Goal: Task Accomplishment & Management: Complete application form

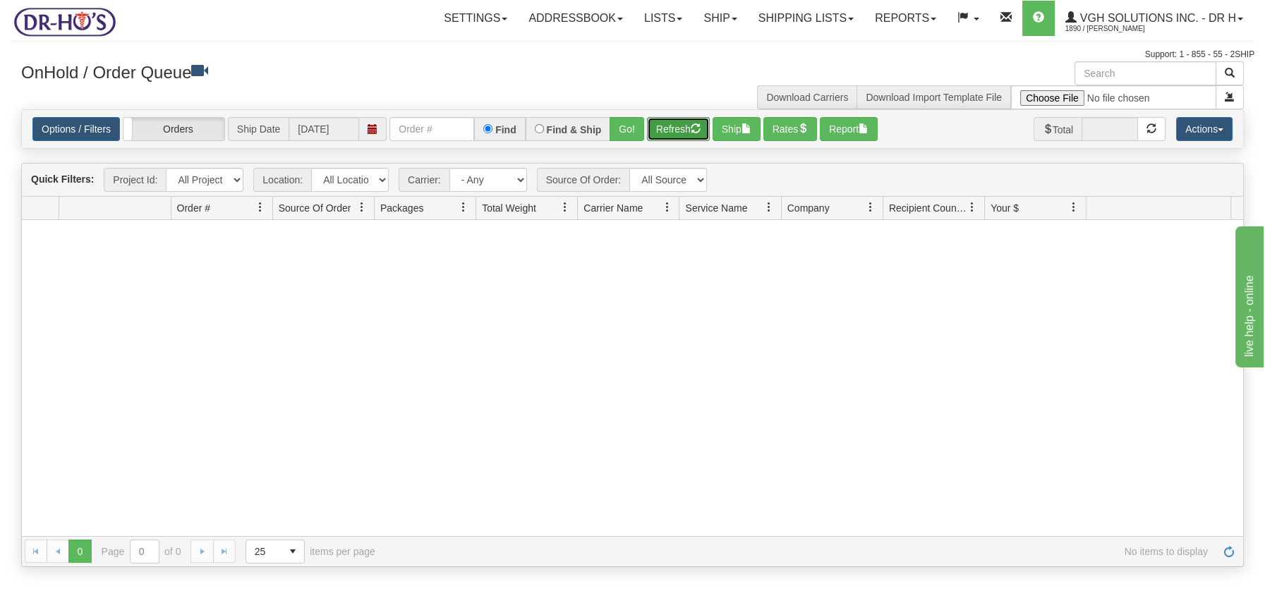
click at [678, 127] on button "Refresh" at bounding box center [678, 129] width 63 height 24
click at [701, 19] on link "Ship" at bounding box center [720, 18] width 54 height 35
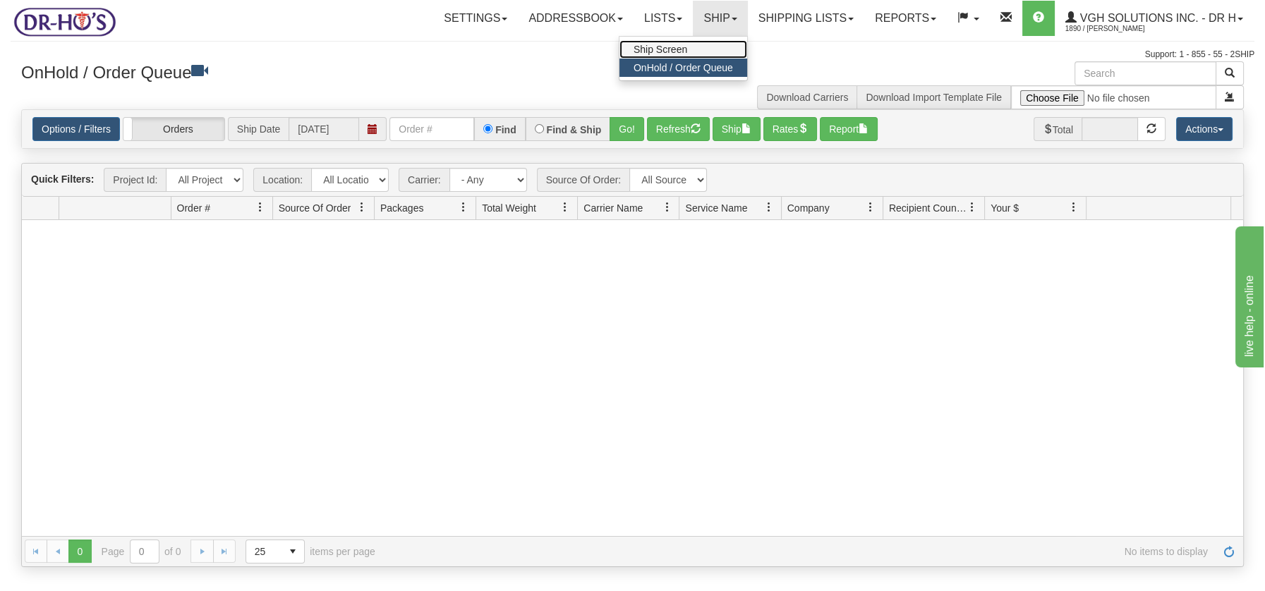
click at [673, 54] on span "Ship Screen" at bounding box center [660, 49] width 54 height 11
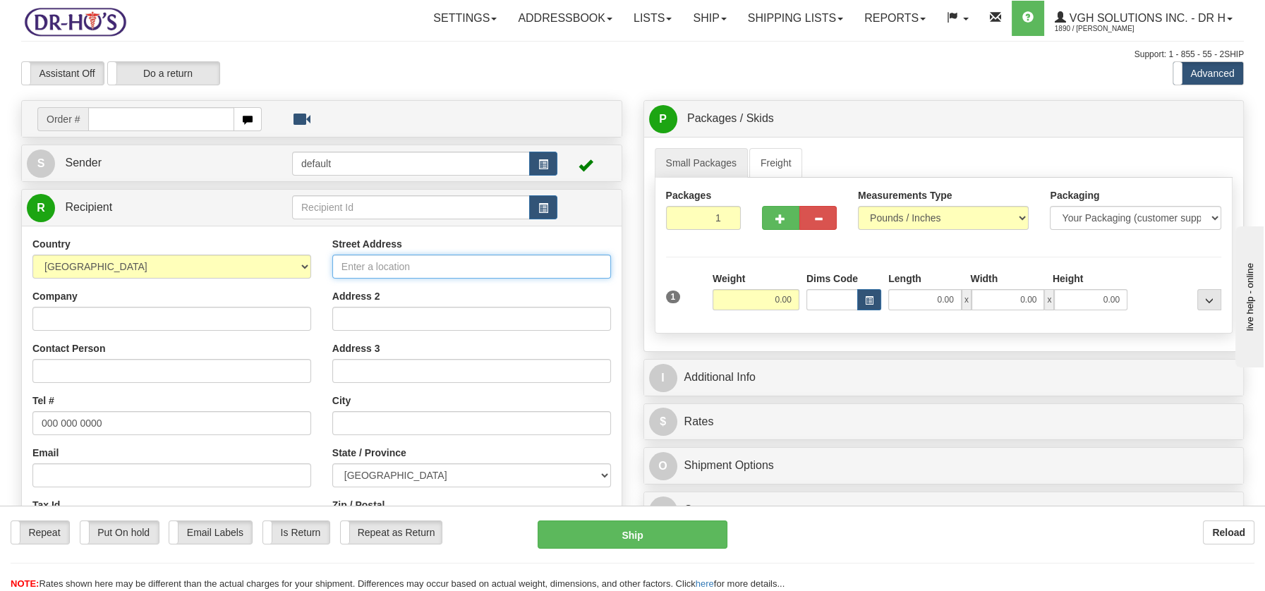
click at [377, 260] on input "Street Address" at bounding box center [471, 267] width 279 height 24
paste input "249 RUE DE LA GRÈVE CACOUNA QC G0L 1G0"
type input "249 RUE DE LA GRÈVE CACOUNA QC G0L 1G0"
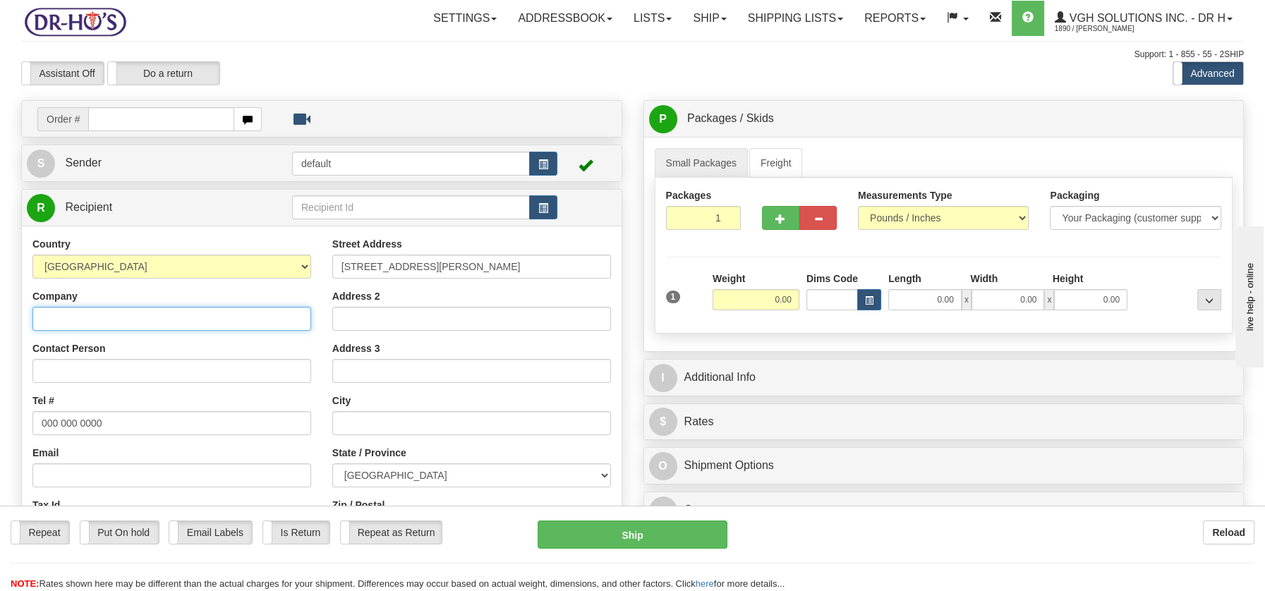
click at [136, 314] on input "Company" at bounding box center [171, 319] width 279 height 24
paste input "Raymond St Pierre"
type input "Raymond St Pierre"
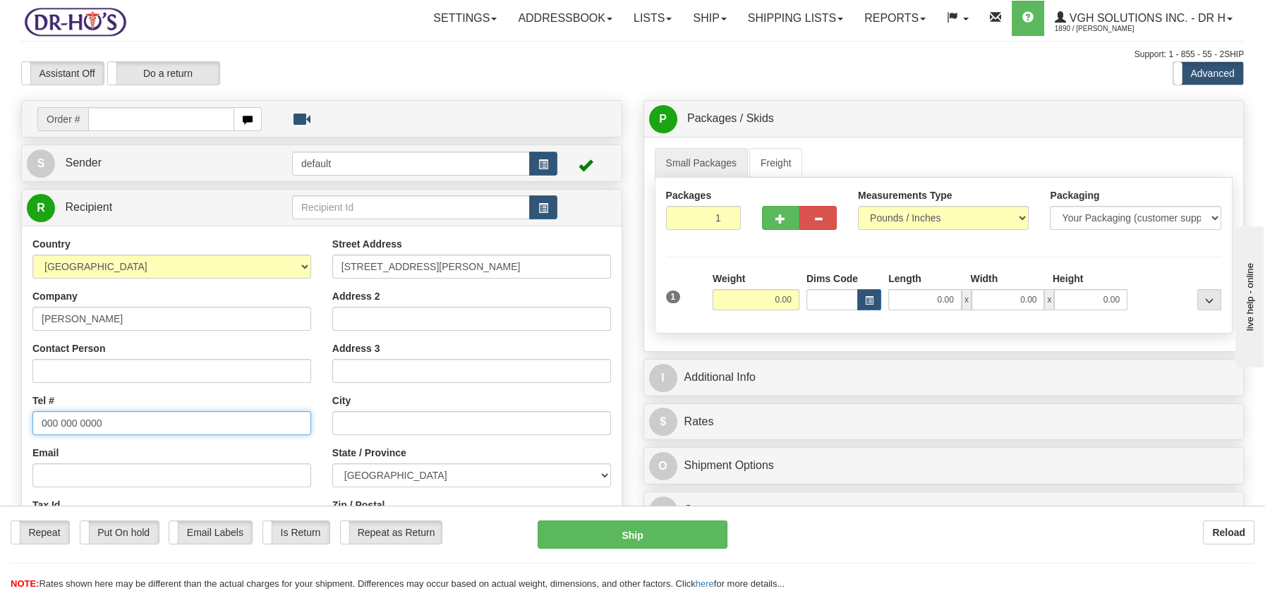
drag, startPoint x: 42, startPoint y: 419, endPoint x: 111, endPoint y: 419, distance: 69.1
click at [118, 419] on input "000 000 0000" at bounding box center [171, 423] width 279 height 24
paste input "4188671763"
type input "4188671763"
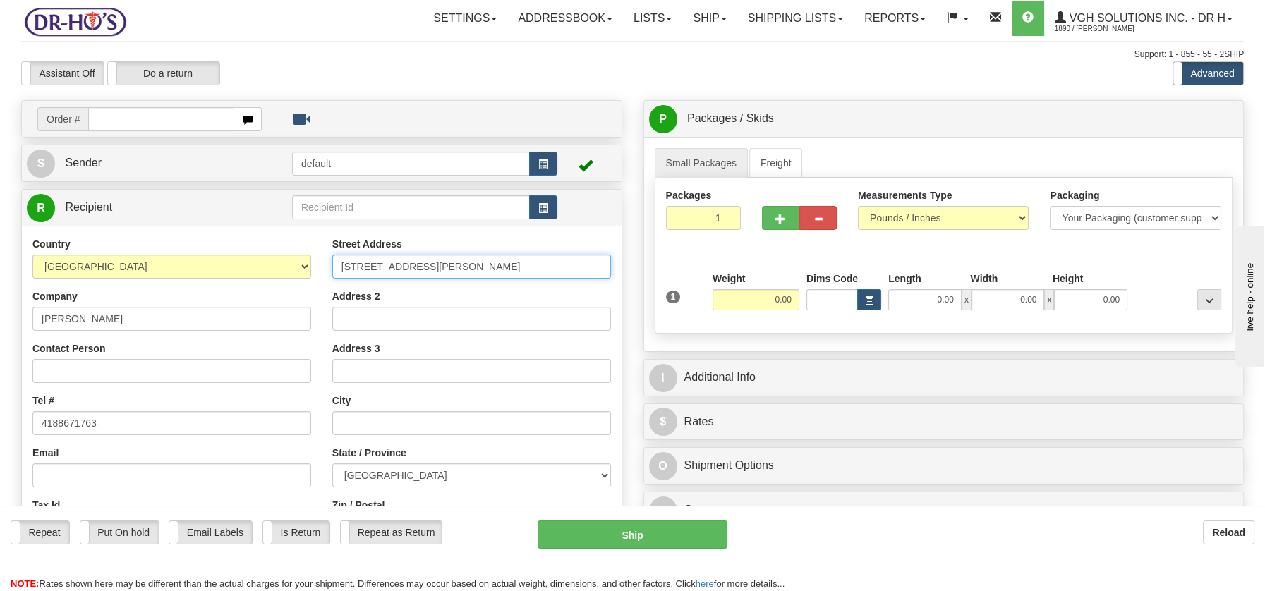
drag, startPoint x: 455, startPoint y: 267, endPoint x: 534, endPoint y: 274, distance: 79.4
click at [534, 274] on input "249 RUE DE LA GRÈVE CACOUNA QC G0L 1G0" at bounding box center [471, 267] width 279 height 24
click at [463, 266] on input "249 RUE DE LA GRÈVE CACOUNA QC G0L 1G0" at bounding box center [471, 267] width 279 height 24
drag, startPoint x: 452, startPoint y: 264, endPoint x: 575, endPoint y: 262, distance: 122.7
click at [575, 262] on input "249 RUE DE LA GRÈVE CACOUNA QC G0L 1G0" at bounding box center [471, 267] width 279 height 24
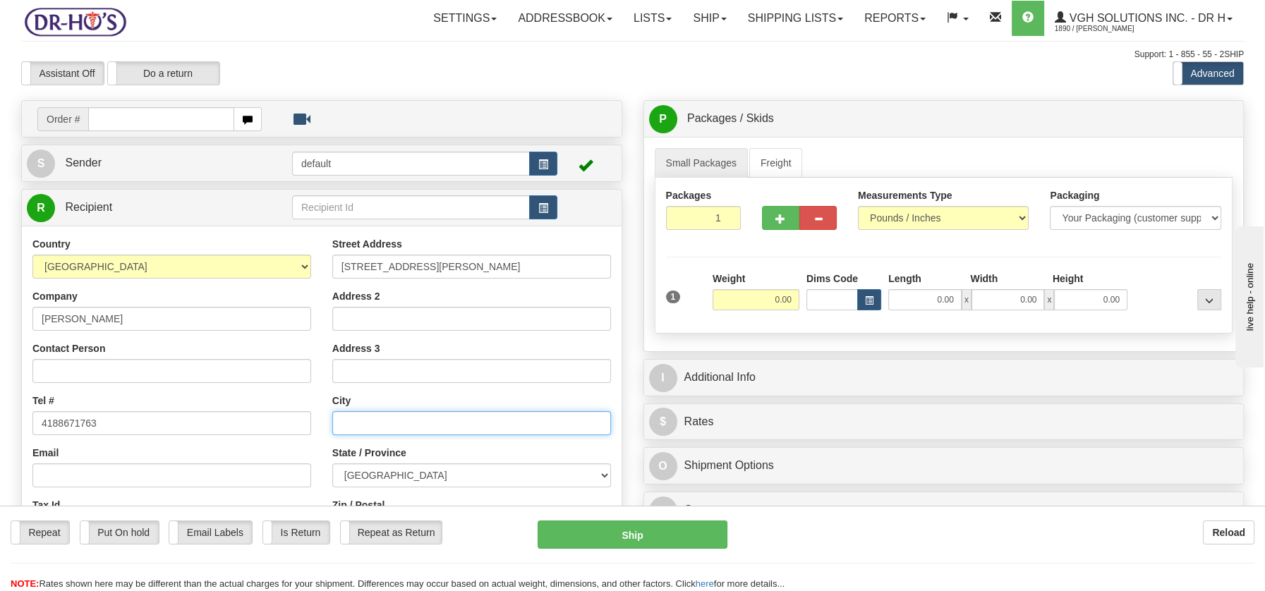
click at [391, 420] on input "text" at bounding box center [471, 423] width 279 height 24
paste input "CACOUNA QC G0L 1G0"
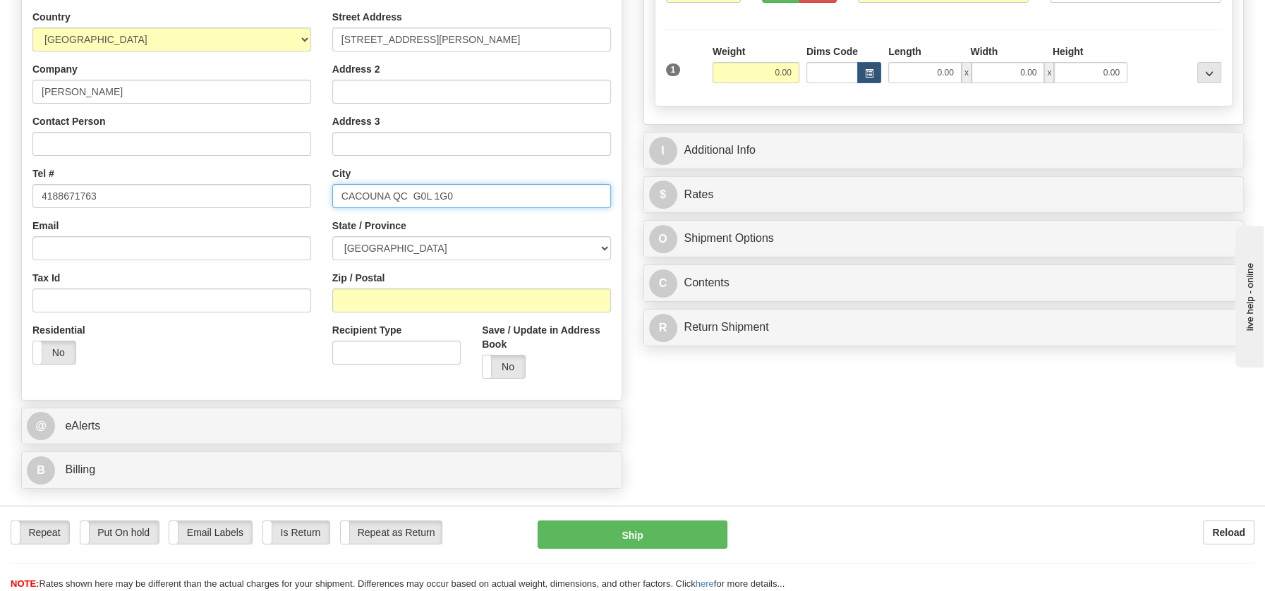
scroll to position [286, 0]
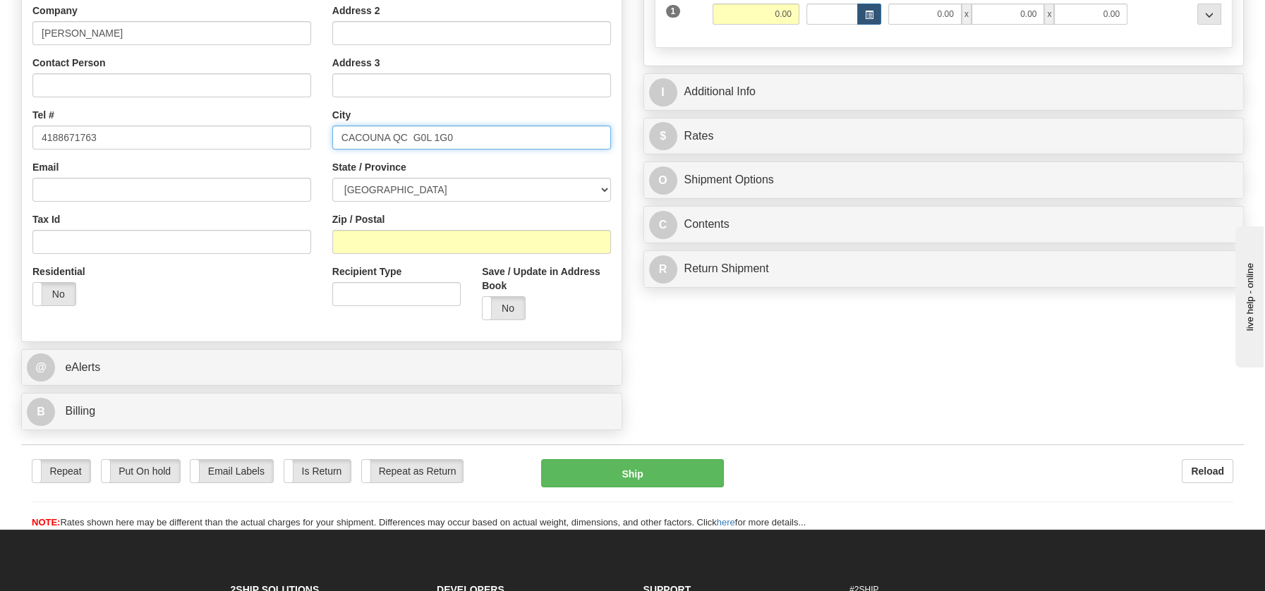
drag, startPoint x: 413, startPoint y: 135, endPoint x: 458, endPoint y: 134, distance: 45.2
click at [458, 134] on input "CACOUNA QC G0L 1G0" at bounding box center [471, 138] width 279 height 24
type input "CACOUNA QC G0L 1G0"
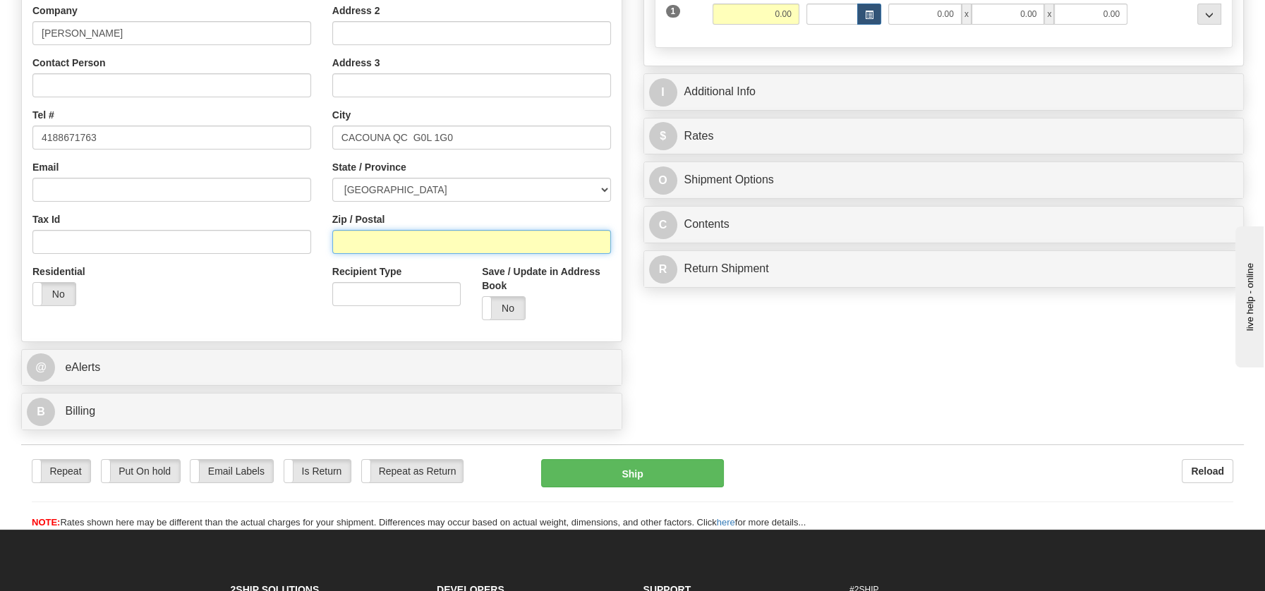
click at [374, 241] on input "Zip / Postal" at bounding box center [471, 242] width 279 height 24
paste input "G0L 1G0"
type input "G0L 1G0"
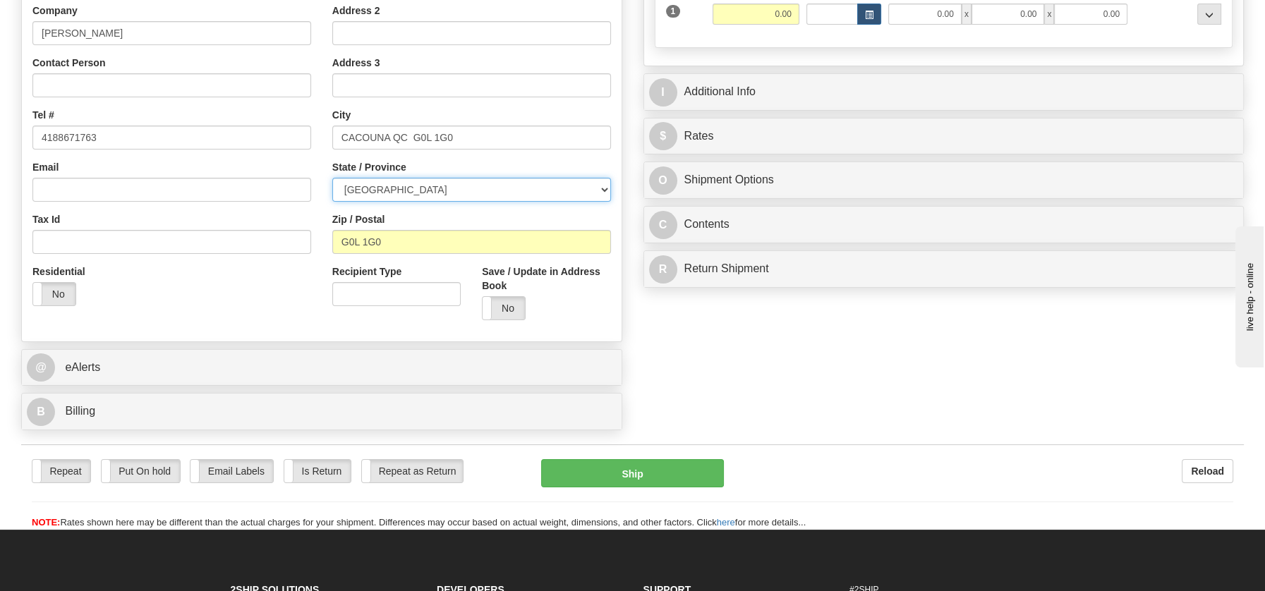
drag, startPoint x: 595, startPoint y: 189, endPoint x: 564, endPoint y: 191, distance: 31.1
click at [595, 189] on select "ALBERTA BRITISH COLUMBIA MANITOBA NEW BRUNSWICK NEWFOUNDLAND NOVA SCOTIA NUNAVU…" at bounding box center [471, 190] width 279 height 24
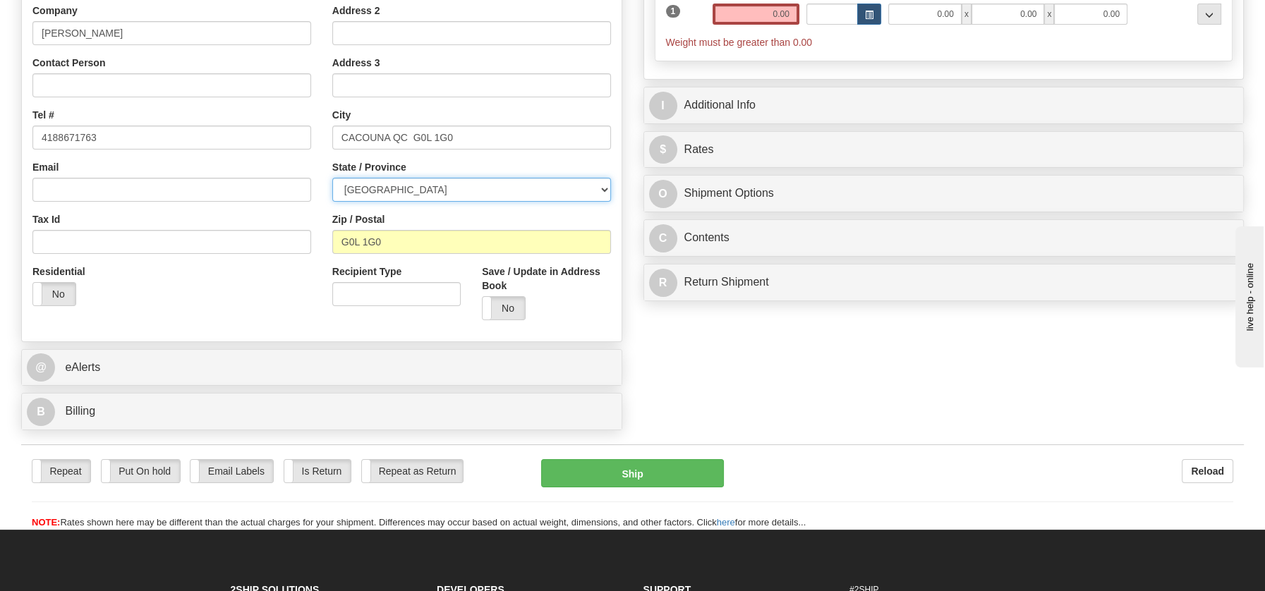
select select "QC"
click at [332, 178] on select "ALBERTA BRITISH COLUMBIA MANITOBA NEW BRUNSWICK NEWFOUNDLAND NOVA SCOTIA NUNAVU…" at bounding box center [471, 190] width 279 height 24
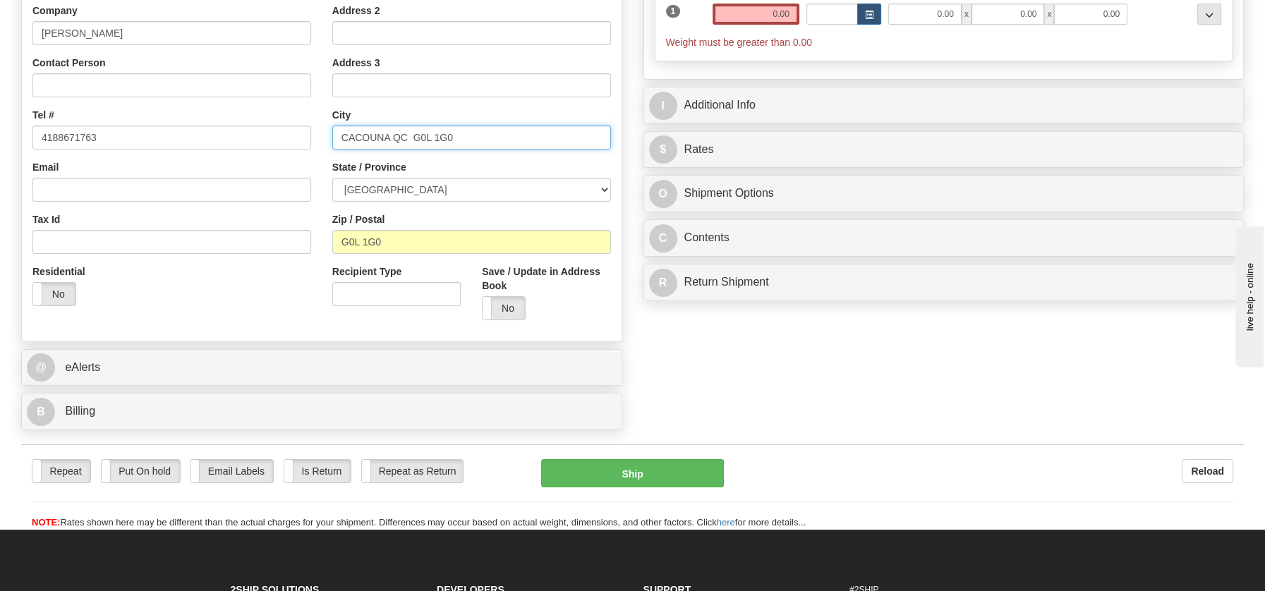
drag, startPoint x: 391, startPoint y: 133, endPoint x: 503, endPoint y: 134, distance: 111.4
click at [503, 134] on input "CACOUNA QC G0L 1G0" at bounding box center [471, 138] width 279 height 24
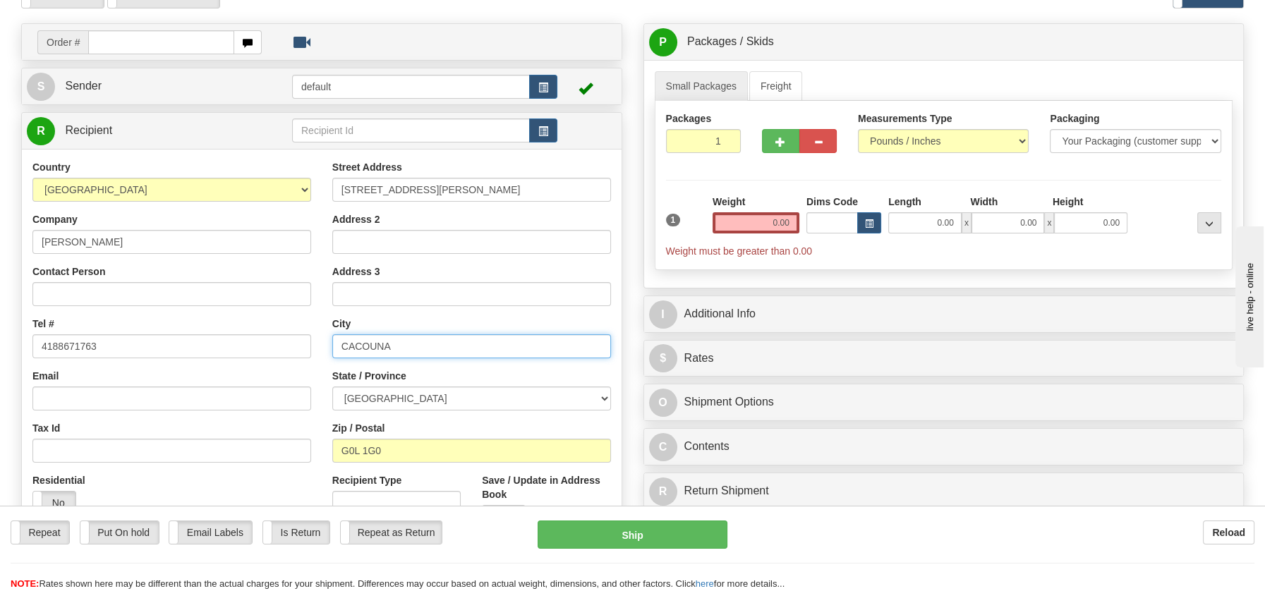
scroll to position [75, 0]
type input "CACOUNA"
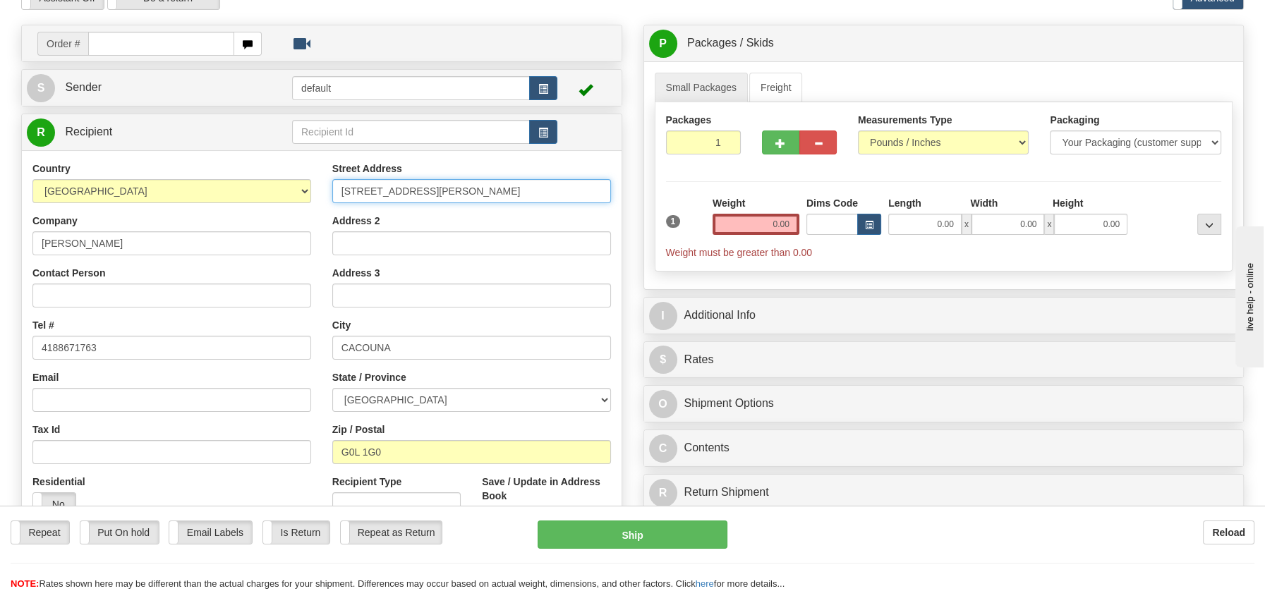
drag, startPoint x: 453, startPoint y: 195, endPoint x: 568, endPoint y: 190, distance: 115.8
click at [568, 190] on input "249 RUE DE LA GRÈVE CACOUNA QC G0L 1G0" at bounding box center [471, 191] width 279 height 24
type input "249 RUE DE LA GRÈVE"
drag, startPoint x: 752, startPoint y: 219, endPoint x: 841, endPoint y: 231, distance: 90.3
click at [841, 231] on div "1 Weight 0.00 Dims Code 0.00" at bounding box center [943, 227] width 563 height 63
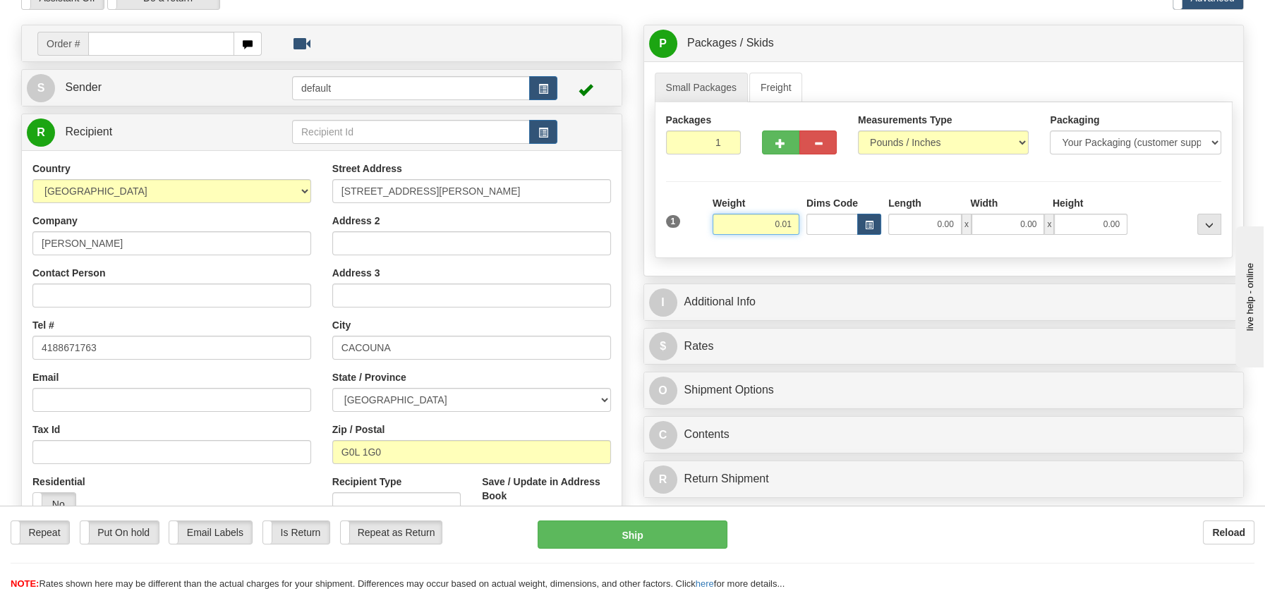
type input "0.01"
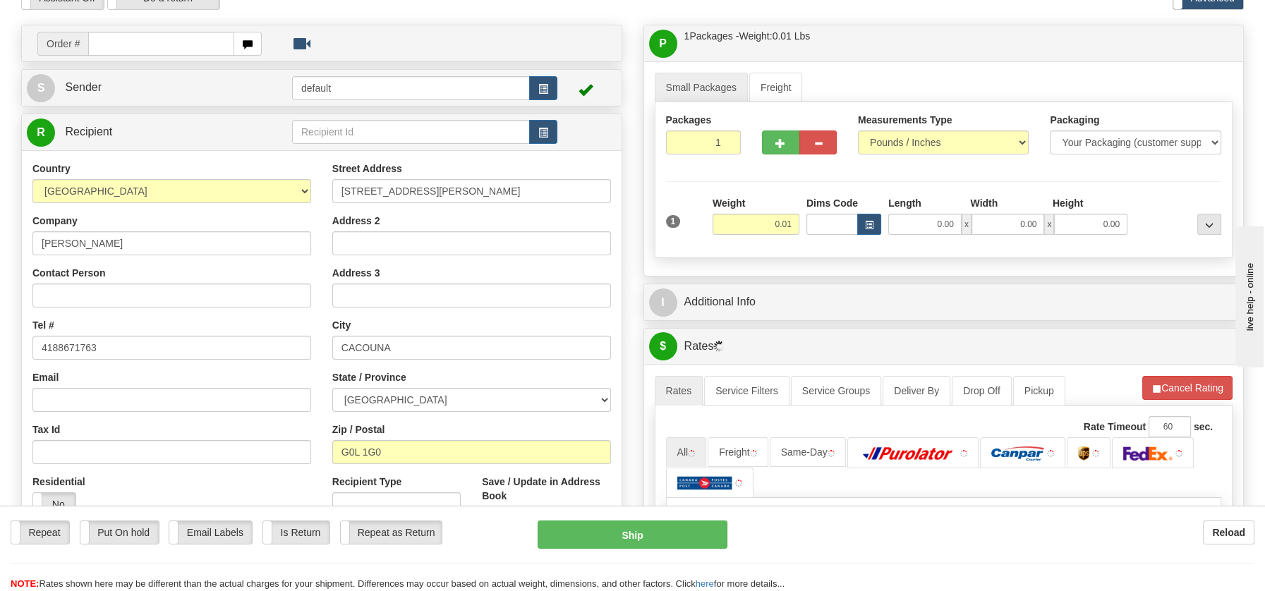
click at [712, 475] on div "P Packages / Skids 1 Packages - Weight: 0.01 Lbs 1 Skids - Weight: NaN Lbs Ship…" at bounding box center [944, 413] width 622 height 777
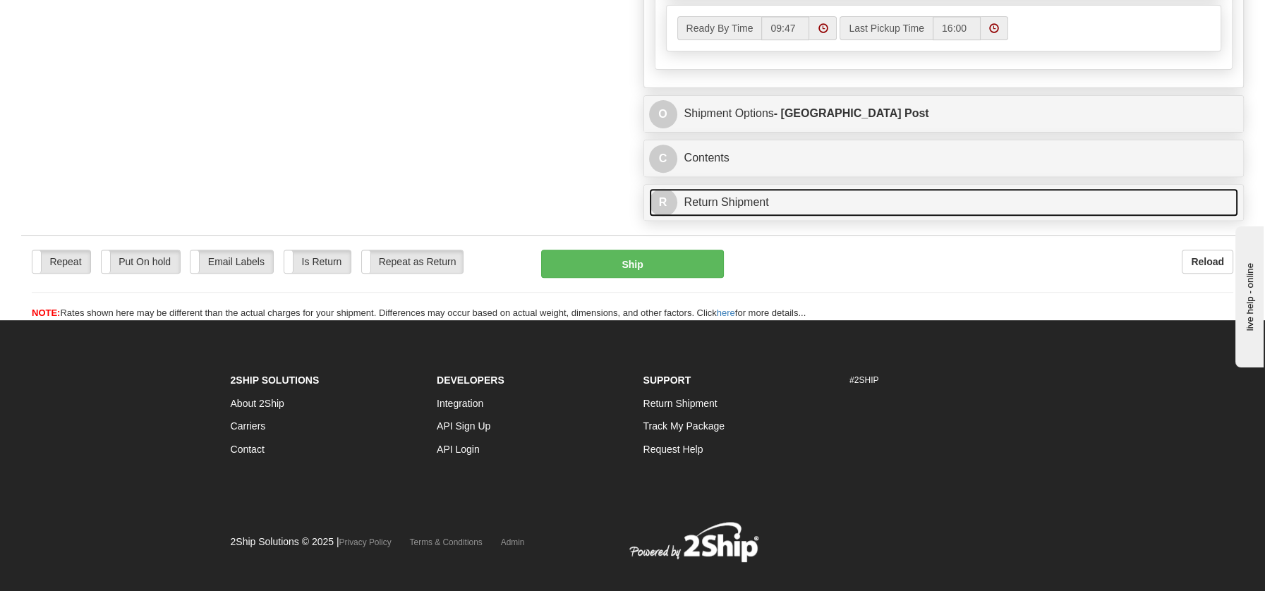
scroll to position [882, 0]
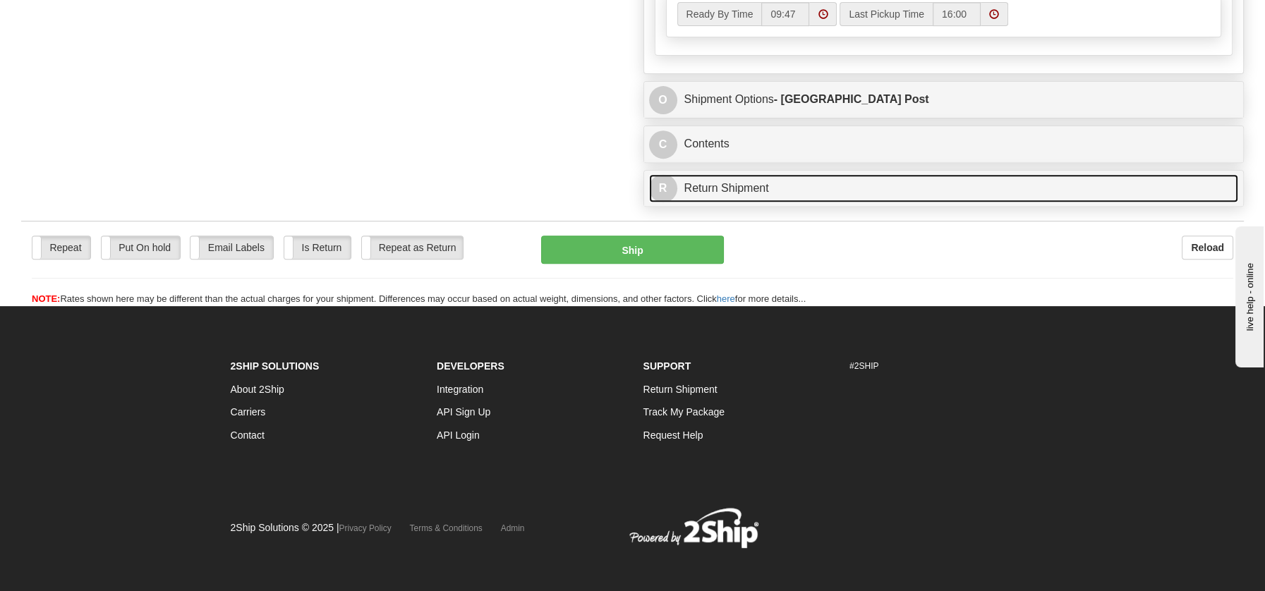
click at [701, 182] on link "R Return Shipment" at bounding box center [944, 188] width 590 height 29
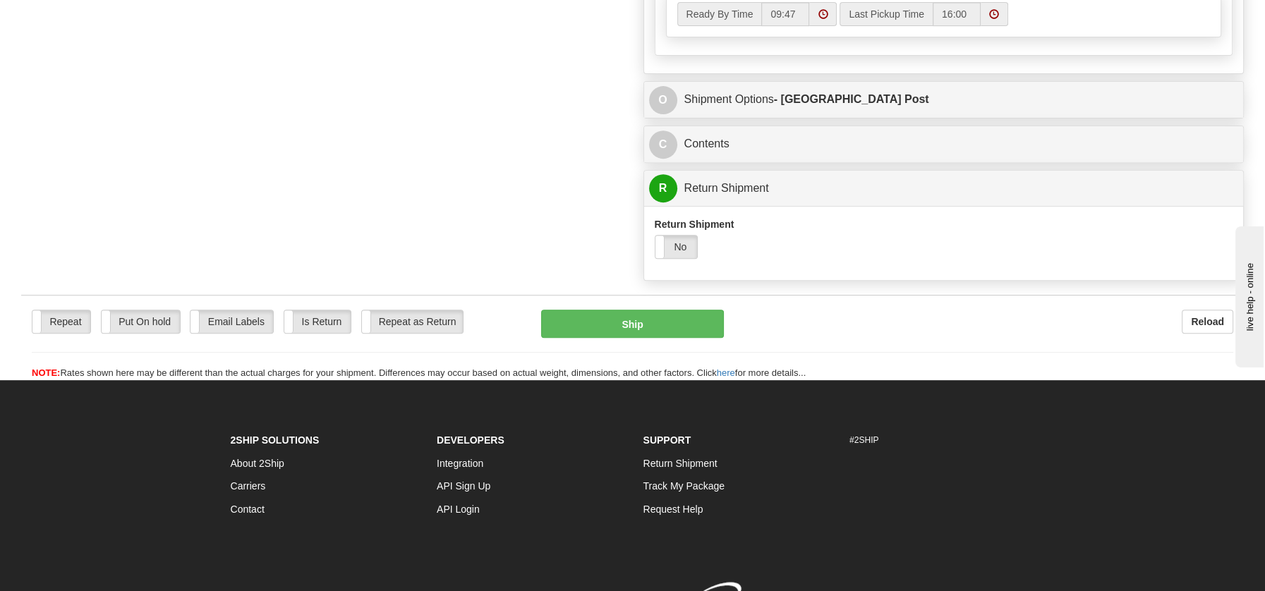
drag, startPoint x: 691, startPoint y: 243, endPoint x: 688, endPoint y: 267, distance: 23.4
click at [691, 243] on label "No" at bounding box center [676, 247] width 42 height 23
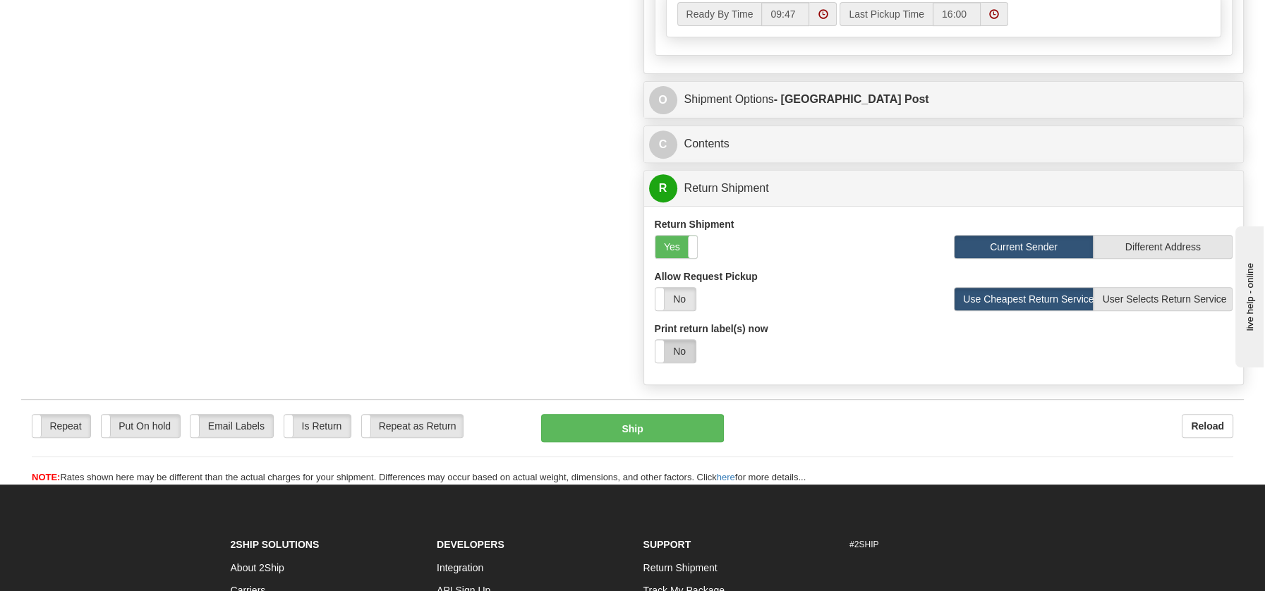
click at [681, 342] on label "No" at bounding box center [675, 351] width 40 height 23
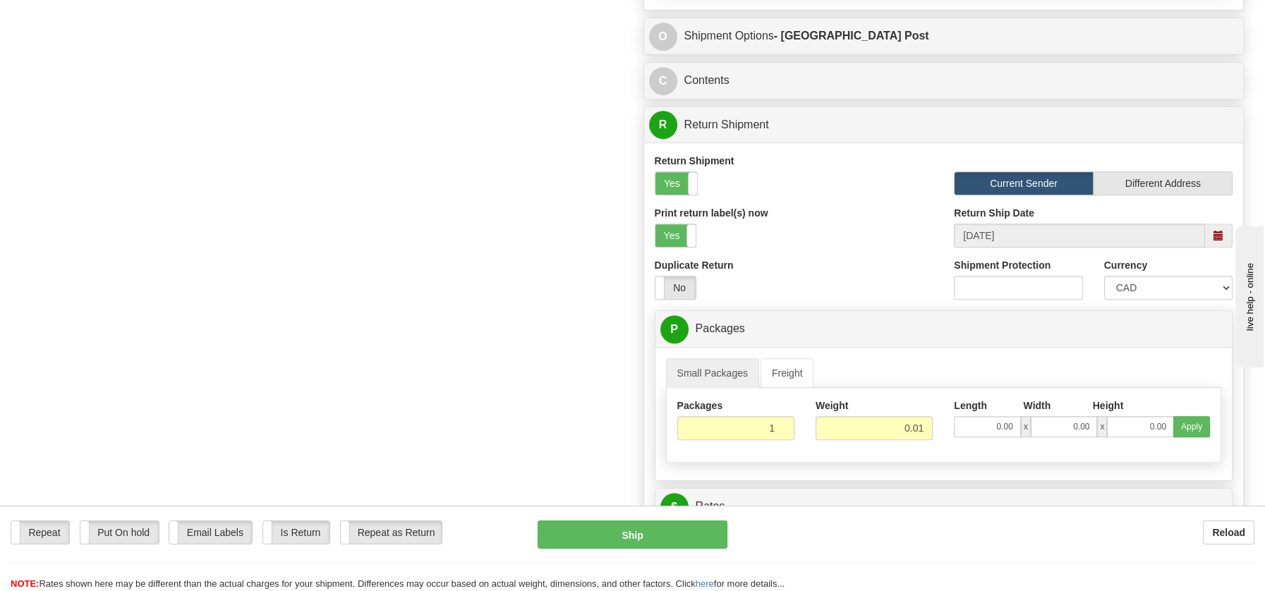
drag, startPoint x: 1268, startPoint y: 262, endPoint x: 11, endPoint y: 4, distance: 1283.8
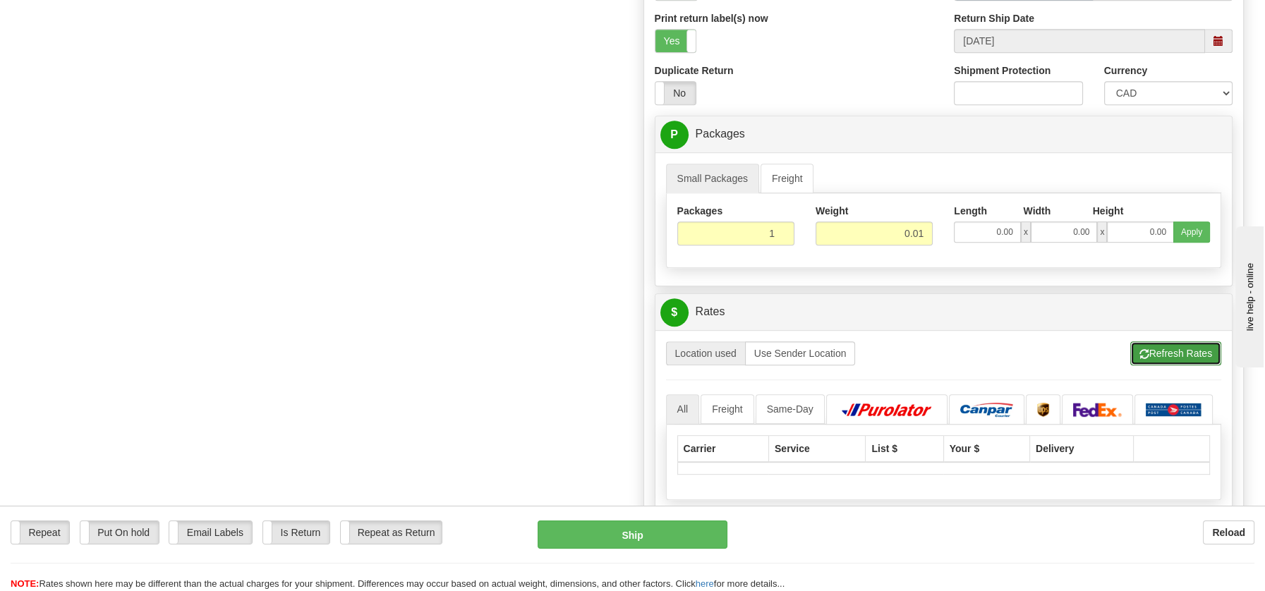
click at [1169, 344] on button "Refresh Rates" at bounding box center [1175, 353] width 91 height 24
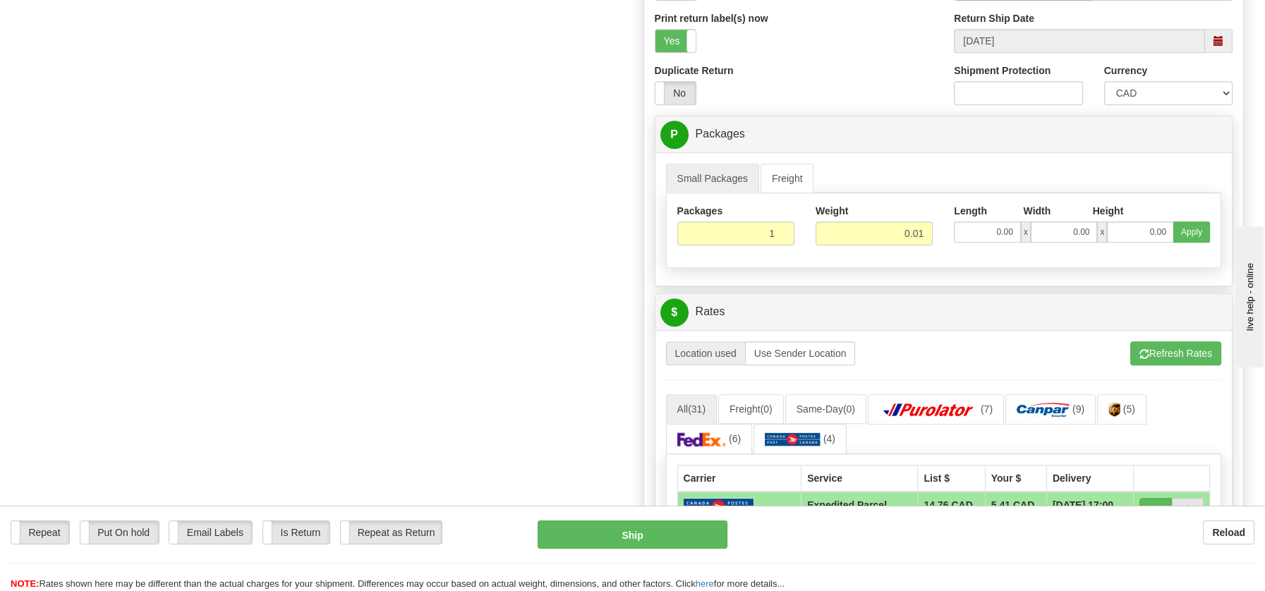
scroll to position [1274, 0]
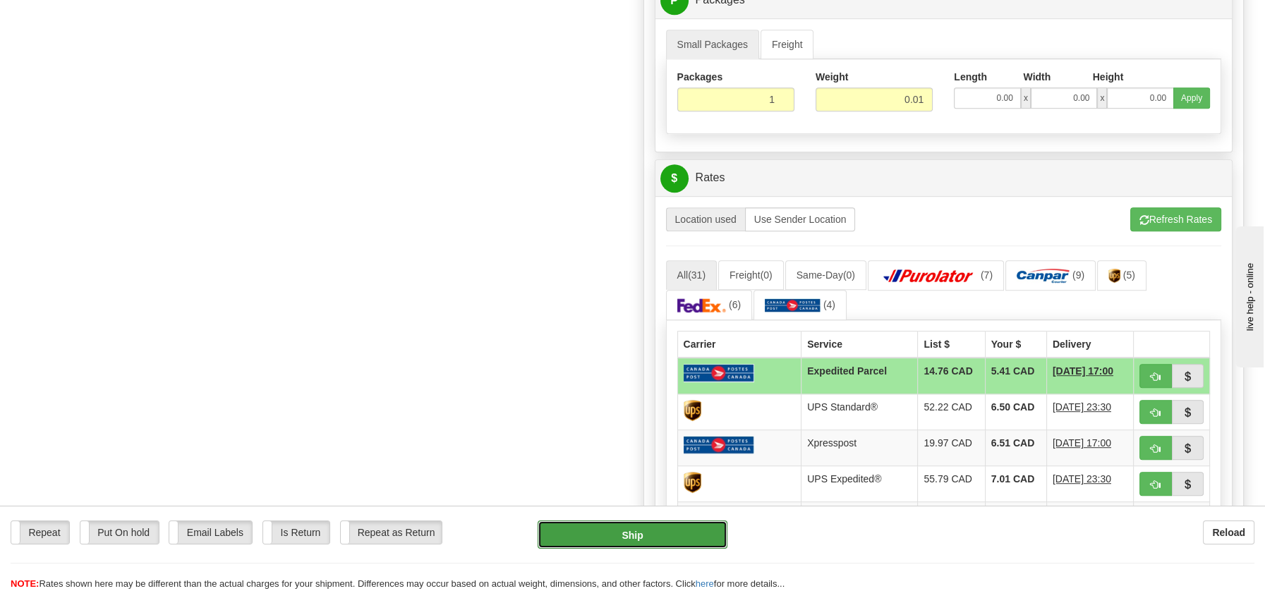
click at [631, 540] on button "Ship" at bounding box center [632, 535] width 190 height 28
type input "DOM.EP"
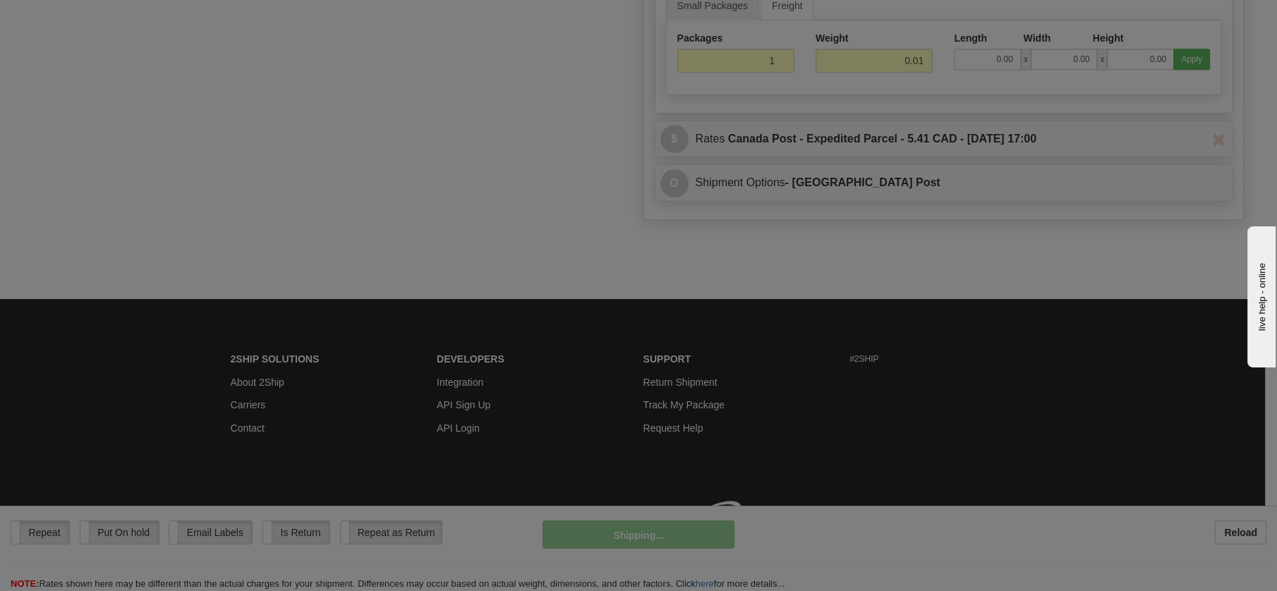
scroll to position [761, 0]
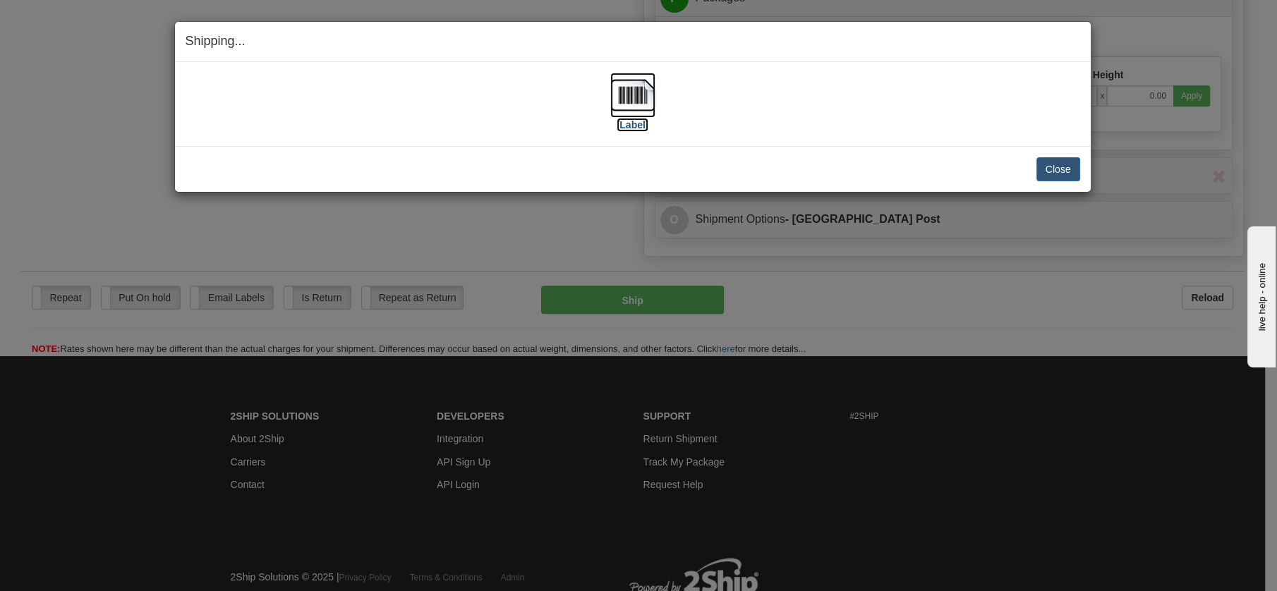
click at [633, 88] on img at bounding box center [632, 95] width 45 height 45
drag, startPoint x: 1059, startPoint y: 164, endPoint x: 1046, endPoint y: 164, distance: 12.7
click at [1059, 164] on button "Close" at bounding box center [1058, 169] width 44 height 24
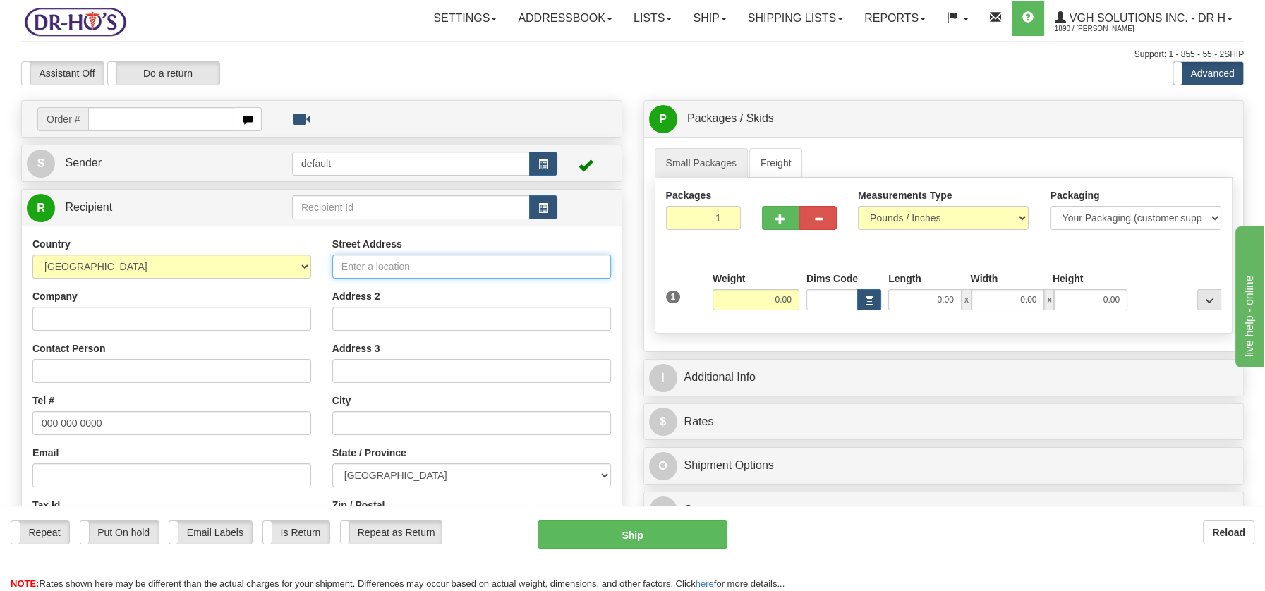
click at [351, 256] on input "Street Address" at bounding box center [471, 267] width 279 height 24
paste input "100 106E RUE DAVELUYVILLE QC G0Z 1C0"
type input "100 106E RUE DAVELUYVILLE QC G0Z 1C0"
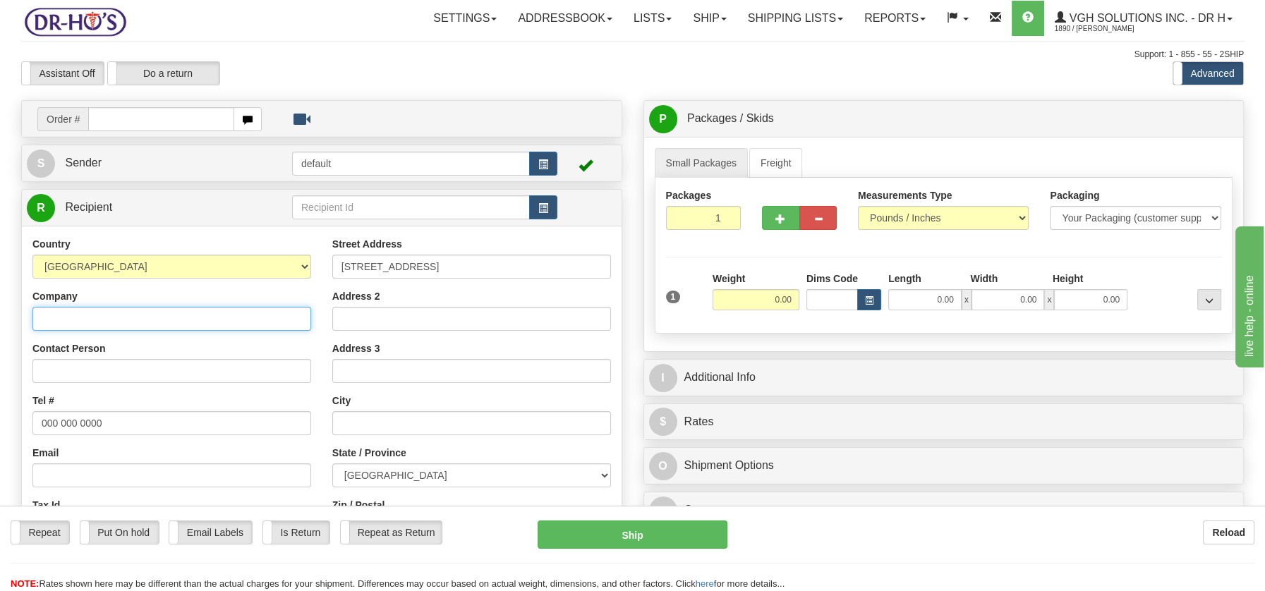
click at [99, 320] on input "Company" at bounding box center [171, 319] width 279 height 24
paste input "Danielle Doucet"
type input "Danielle Doucet"
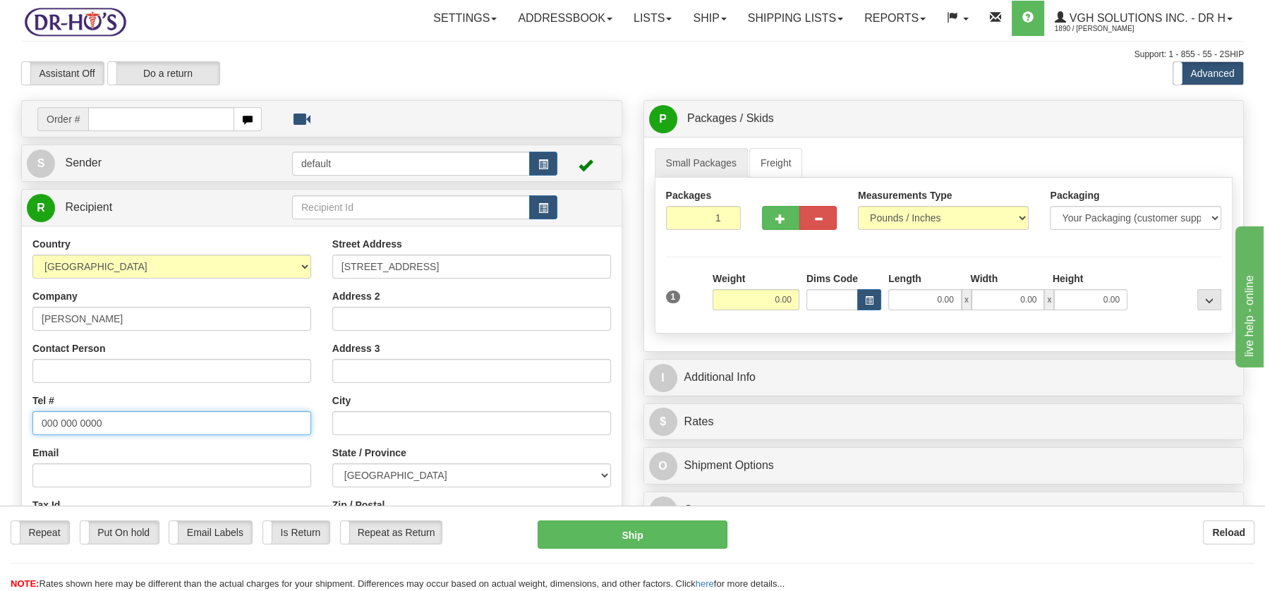
drag, startPoint x: 39, startPoint y: 422, endPoint x: 110, endPoint y: 422, distance: 70.5
click at [110, 422] on input "000 000 0000" at bounding box center [171, 423] width 279 height 24
paste input "8193672602"
type input "8193672602"
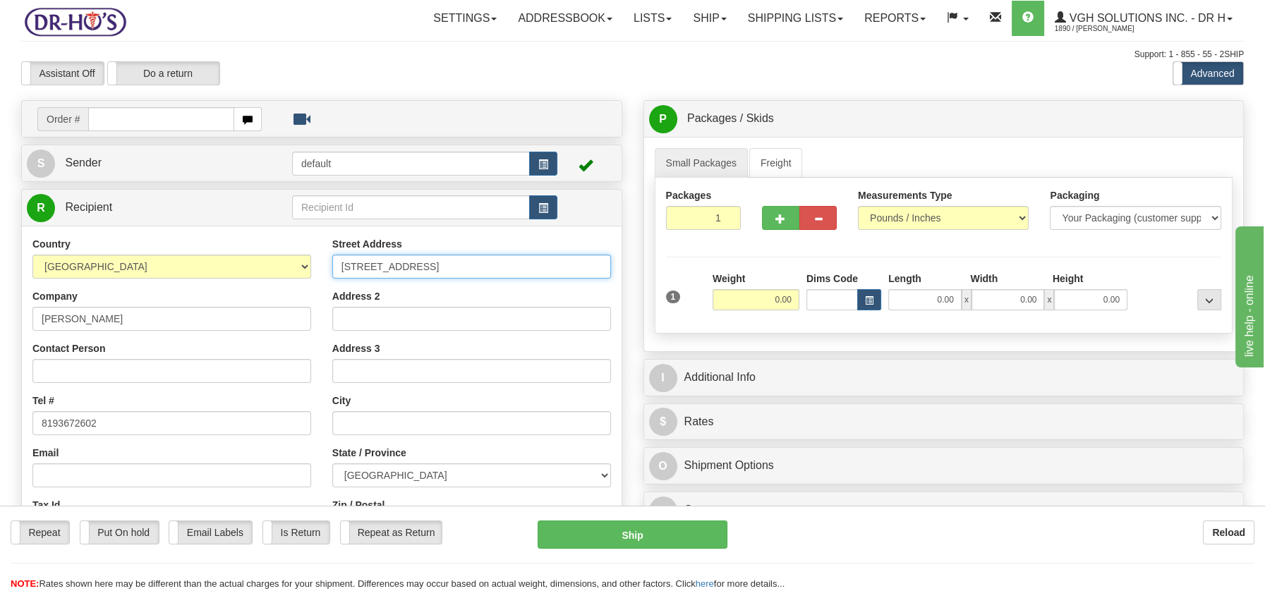
drag, startPoint x: 412, startPoint y: 268, endPoint x: 548, endPoint y: 265, distance: 136.2
click at [548, 265] on input "100 106E RUE DAVELUYVILLE QC G0Z 1C0" at bounding box center [471, 267] width 279 height 24
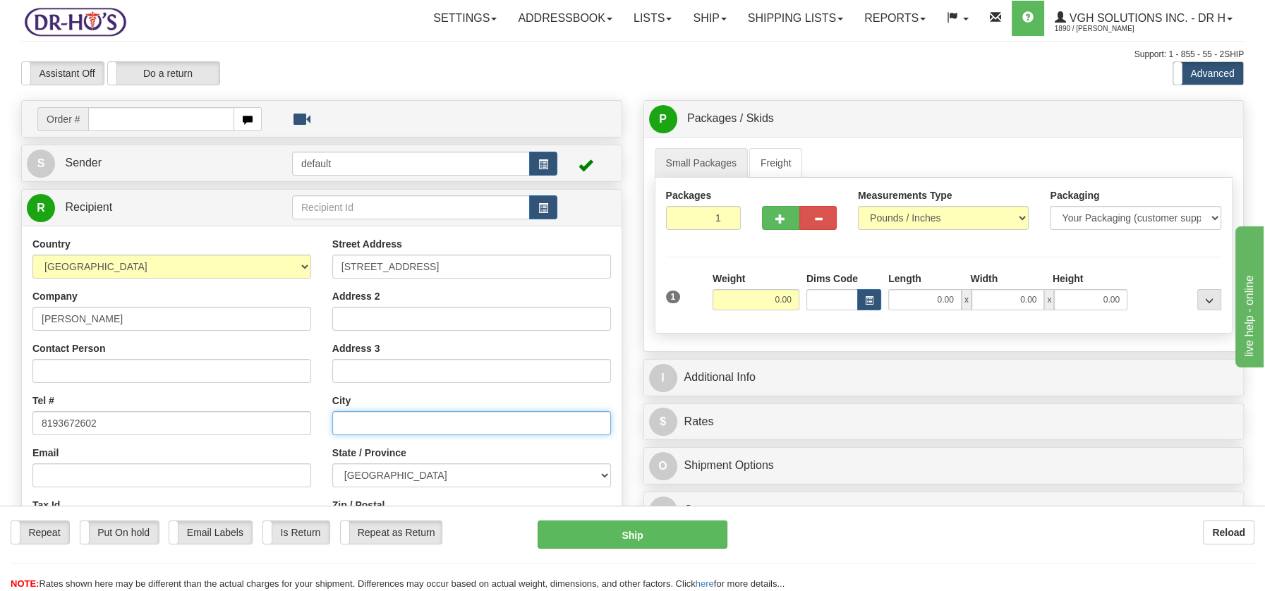
click at [389, 426] on input "text" at bounding box center [471, 423] width 279 height 24
paste input "DAVELUYVILLE QC G0Z 1C0"
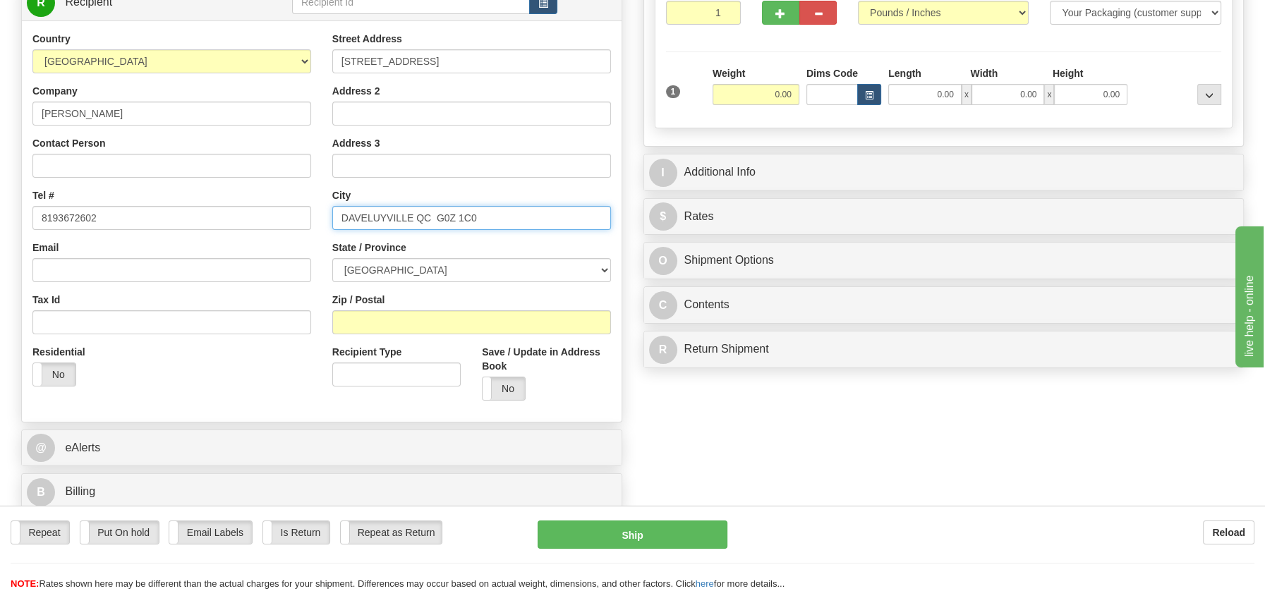
scroll to position [233, 0]
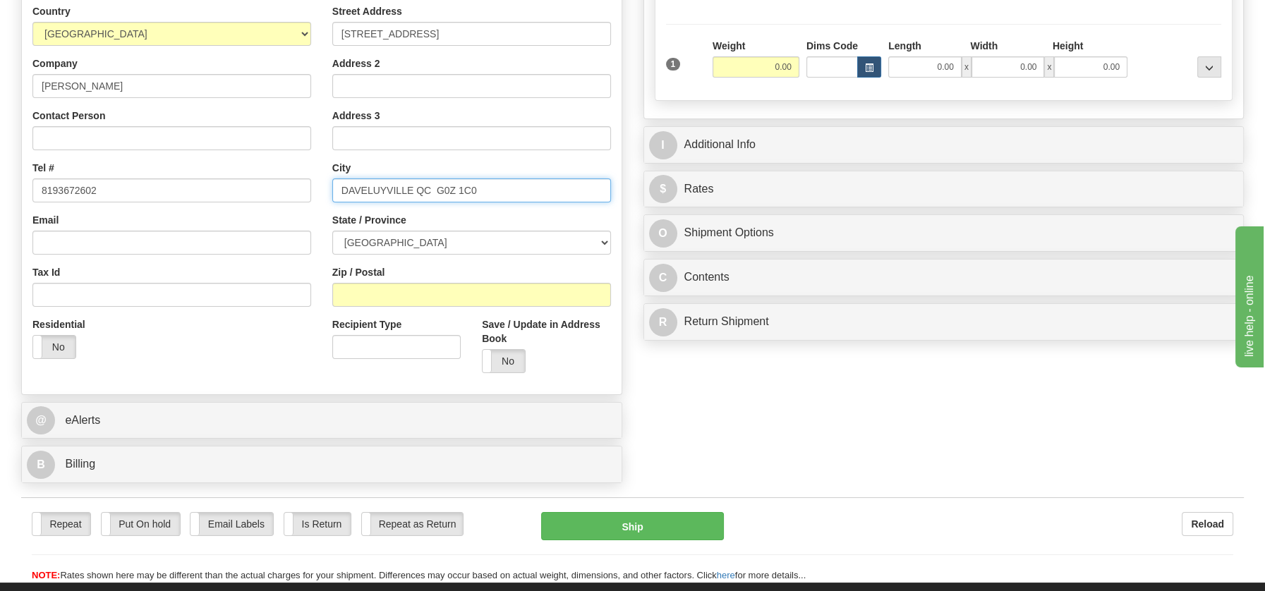
drag, startPoint x: 438, startPoint y: 186, endPoint x: 480, endPoint y: 190, distance: 42.5
click at [480, 190] on input "DAVELUYVILLE QC G0Z 1C0" at bounding box center [471, 190] width 279 height 24
type input "DAVELUYVILLE QC G0Z 1C0"
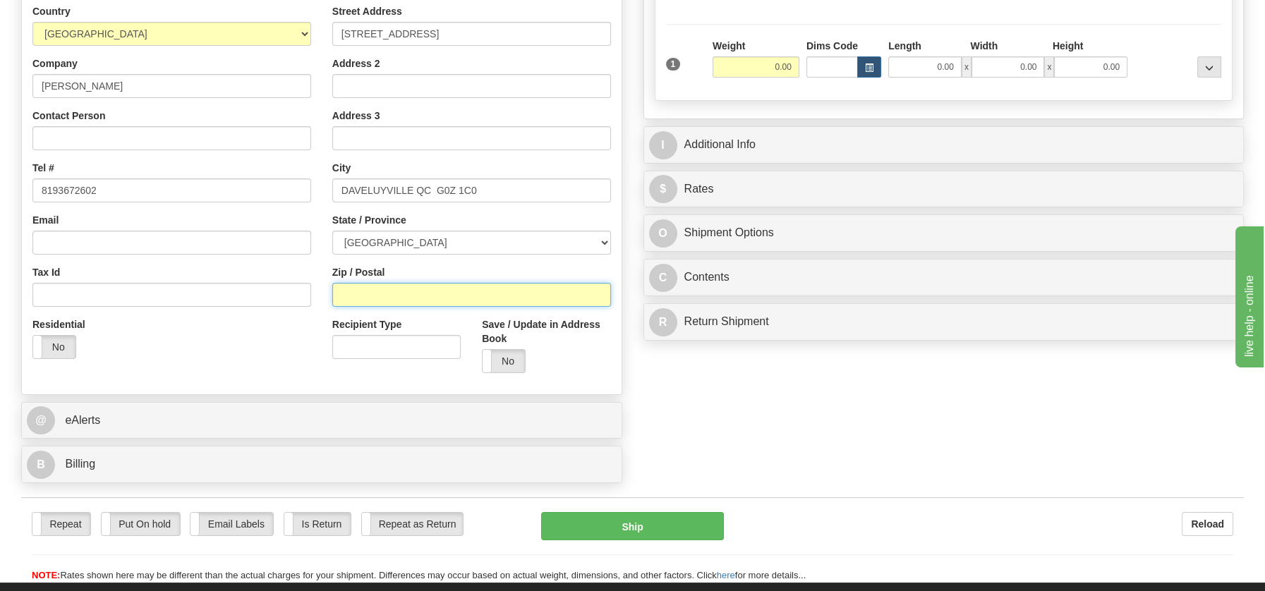
click at [375, 295] on input "Zip / Postal" at bounding box center [471, 295] width 279 height 24
paste input "G0Z 1C0"
type input "G0Z 1C0"
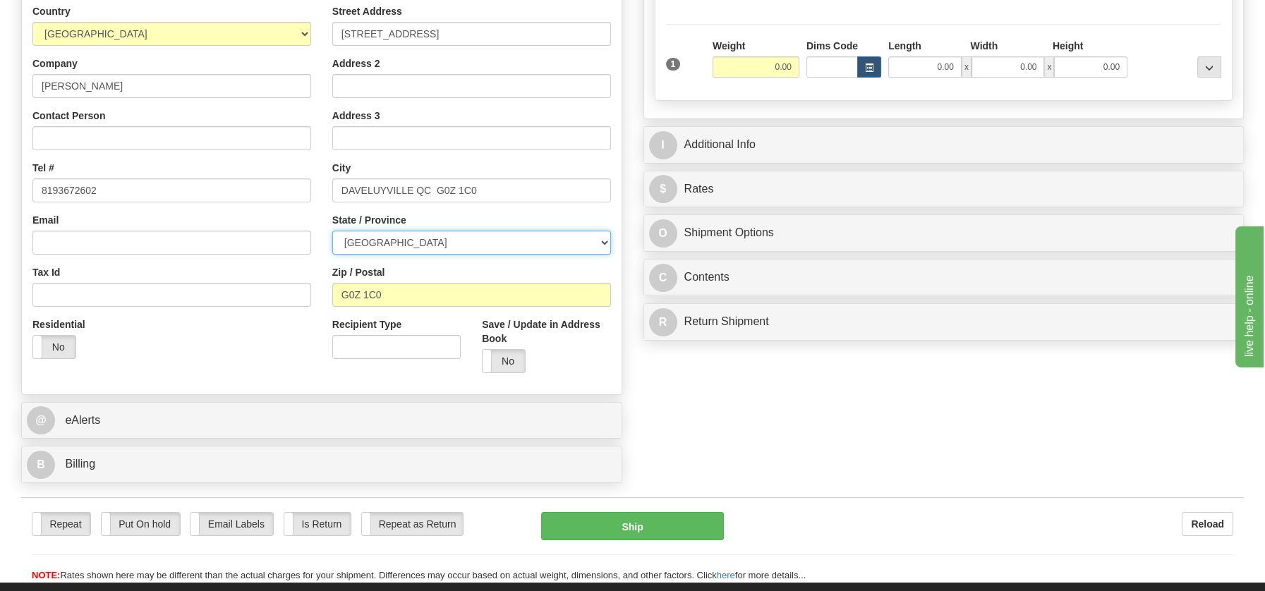
click at [602, 243] on select "ALBERTA BRITISH COLUMBIA MANITOBA NEW BRUNSWICK NEWFOUNDLAND NOVA SCOTIA NUNAVU…" at bounding box center [471, 243] width 279 height 24
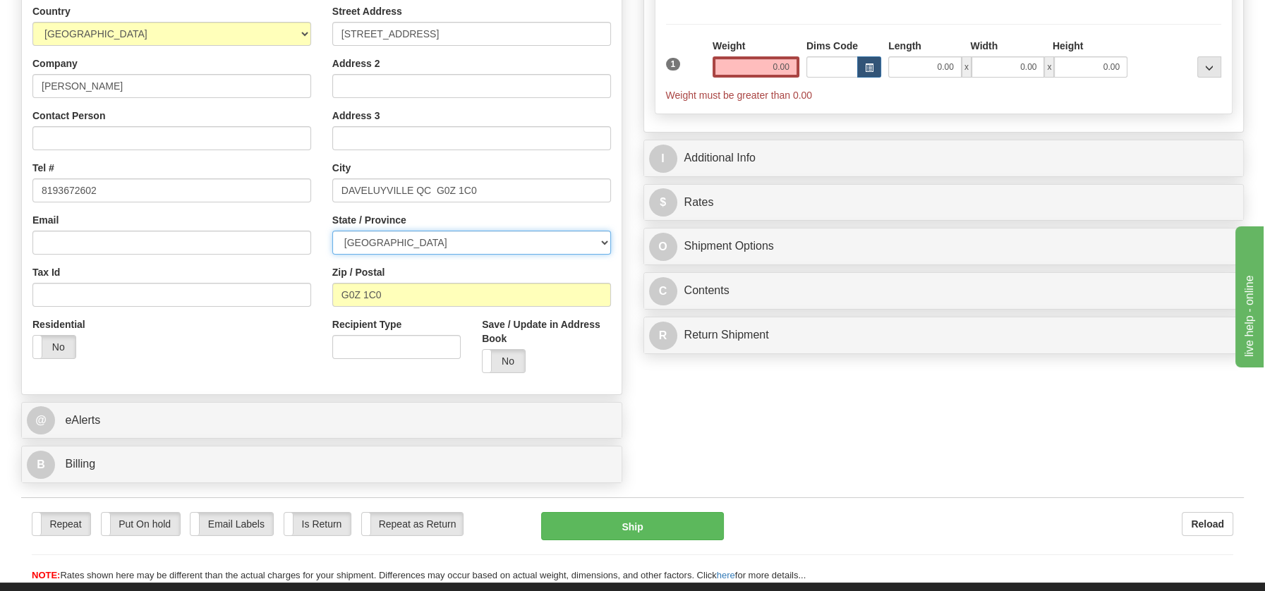
select select "QC"
click at [332, 231] on select "ALBERTA BRITISH COLUMBIA MANITOBA NEW BRUNSWICK NEWFOUNDLAND NOVA SCOTIA NUNAVU…" at bounding box center [471, 243] width 279 height 24
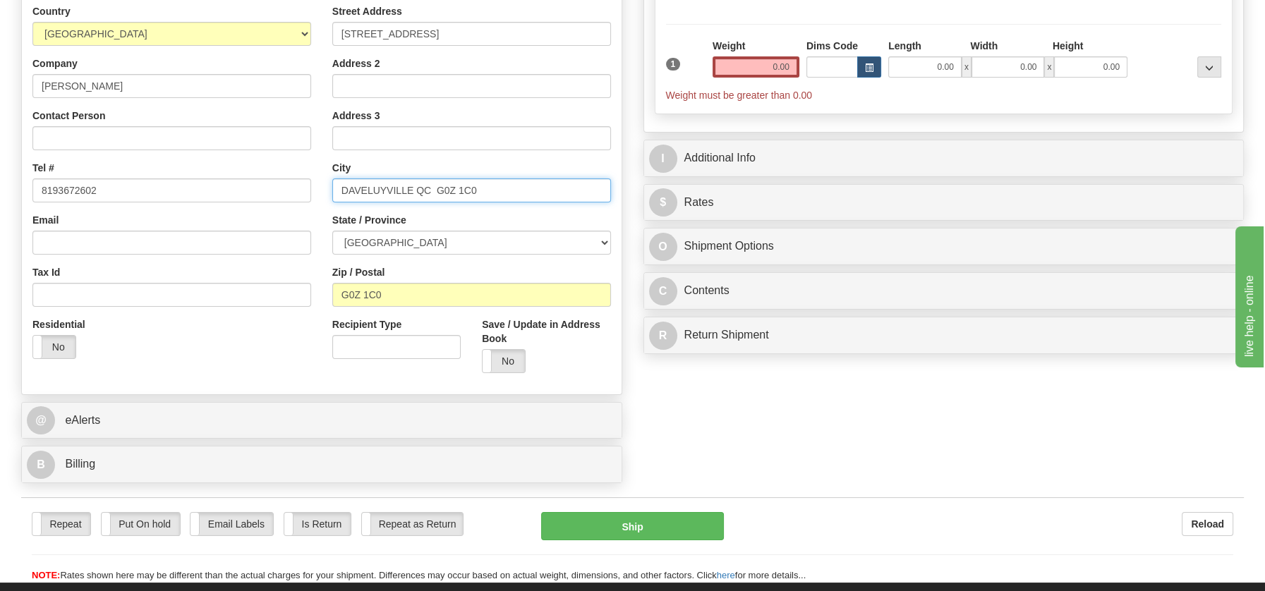
drag, startPoint x: 419, startPoint y: 190, endPoint x: 530, endPoint y: 200, distance: 111.9
click at [530, 200] on div "DAVELUYVILLE QC G0Z 1C0" at bounding box center [471, 190] width 279 height 24
type input "DAVELUYVILLE"
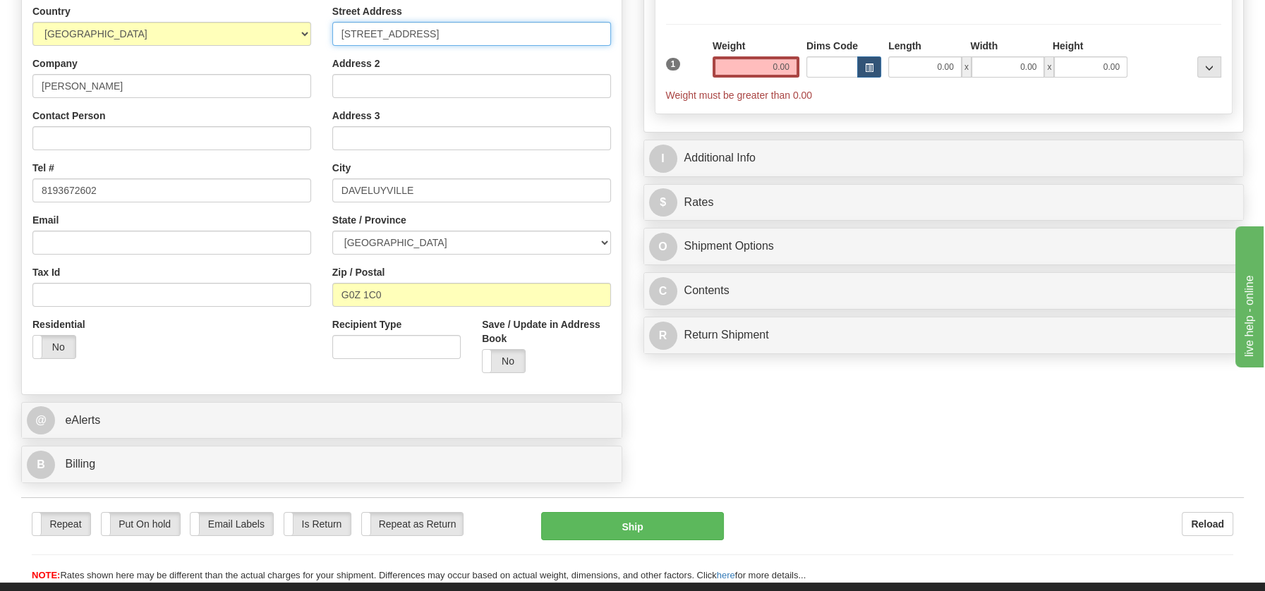
drag, startPoint x: 412, startPoint y: 30, endPoint x: 569, endPoint y: 42, distance: 157.7
click at [569, 42] on input "100 106E RUE DAVELUYVILLE QC G0Z 1C0" at bounding box center [471, 34] width 279 height 24
type input "100 106E RUE"
drag, startPoint x: 765, startPoint y: 66, endPoint x: 812, endPoint y: 73, distance: 47.8
click at [812, 73] on div "1 Weight 0.00 Dims Code 0.00" at bounding box center [943, 70] width 563 height 63
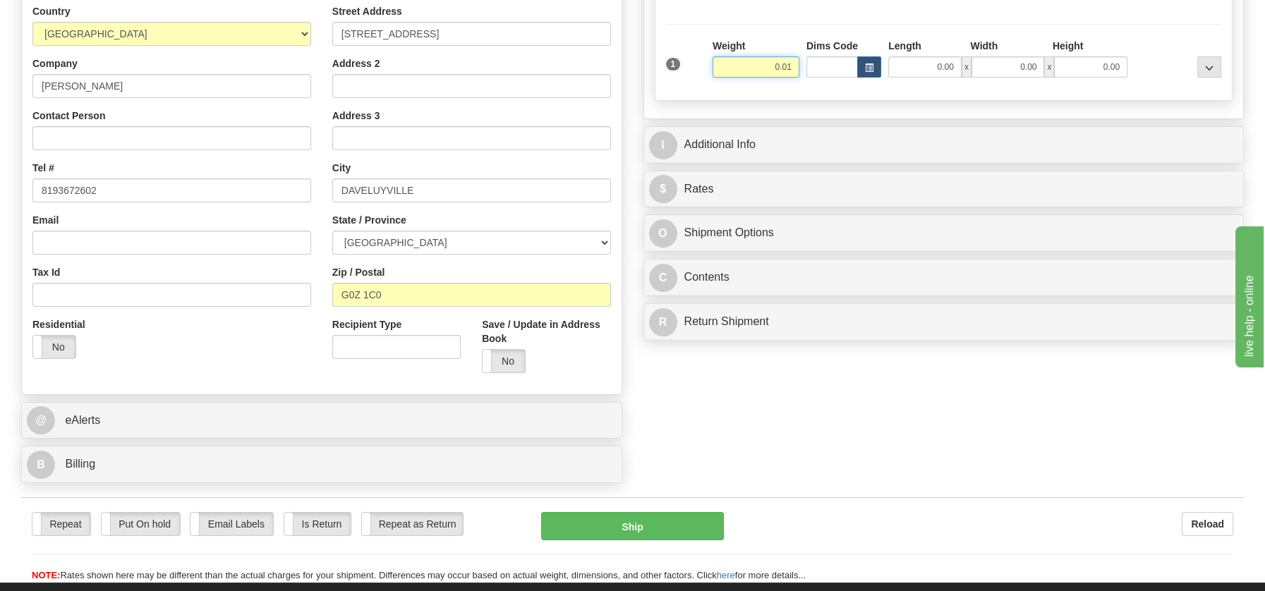
type input "0.01"
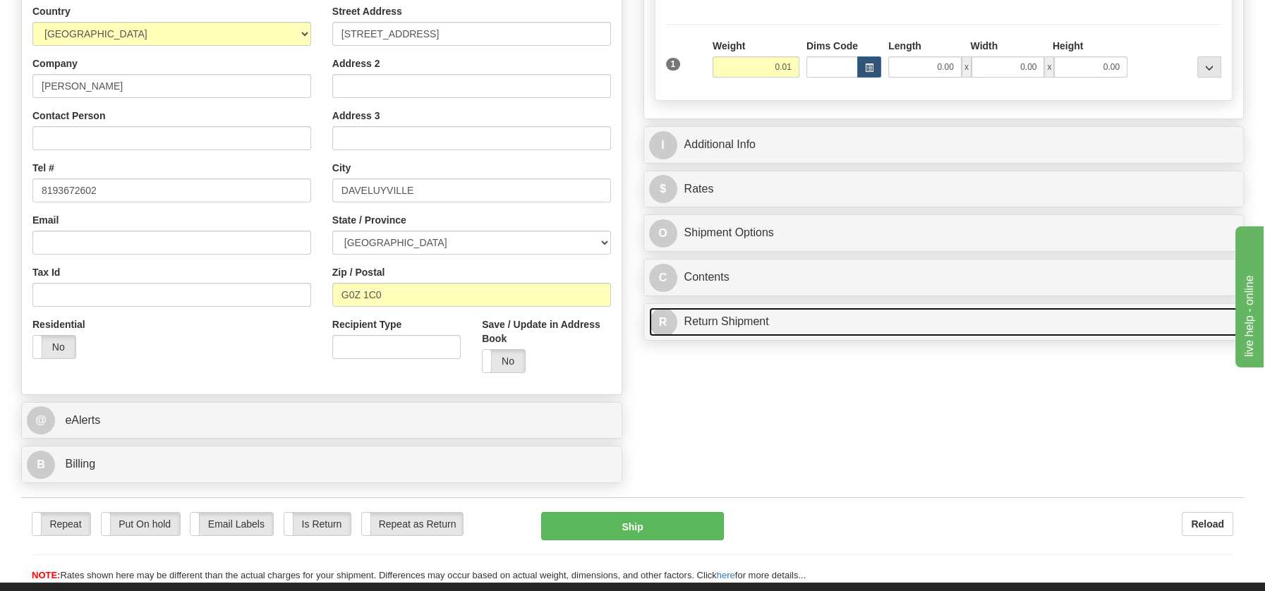
click at [749, 315] on div "P Packages / Skids 1 Packages - Weight: 0.00 Lbs 1 Skids - Weight: NaN Lbs Ship…" at bounding box center [944, 107] width 622 height 480
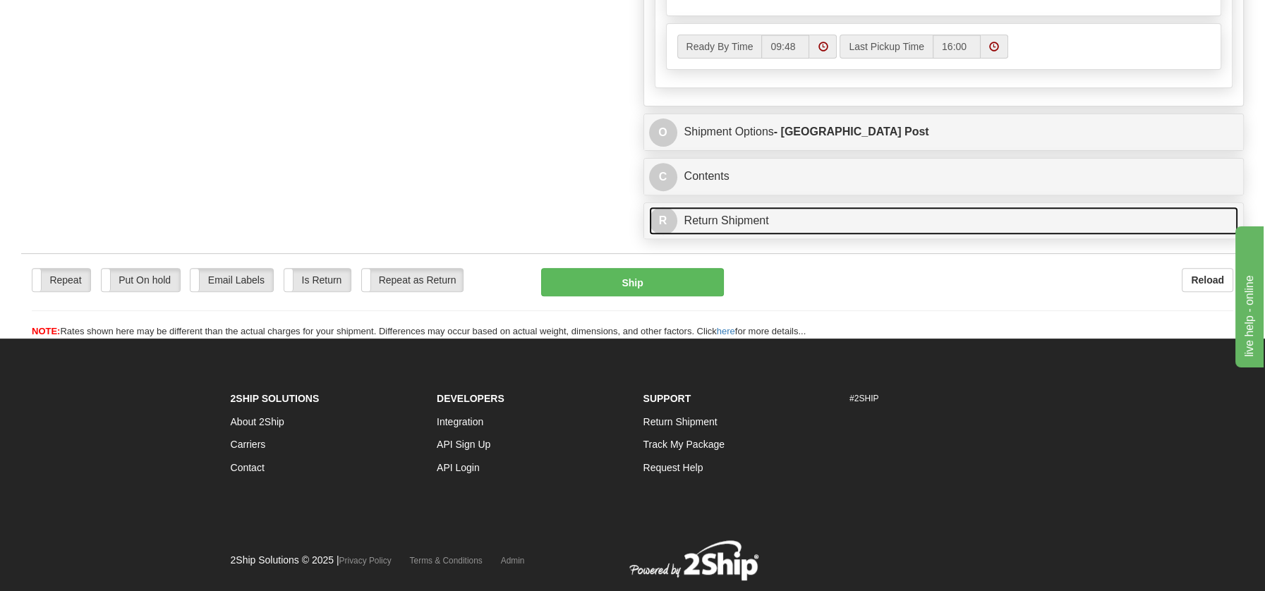
scroll to position [854, 0]
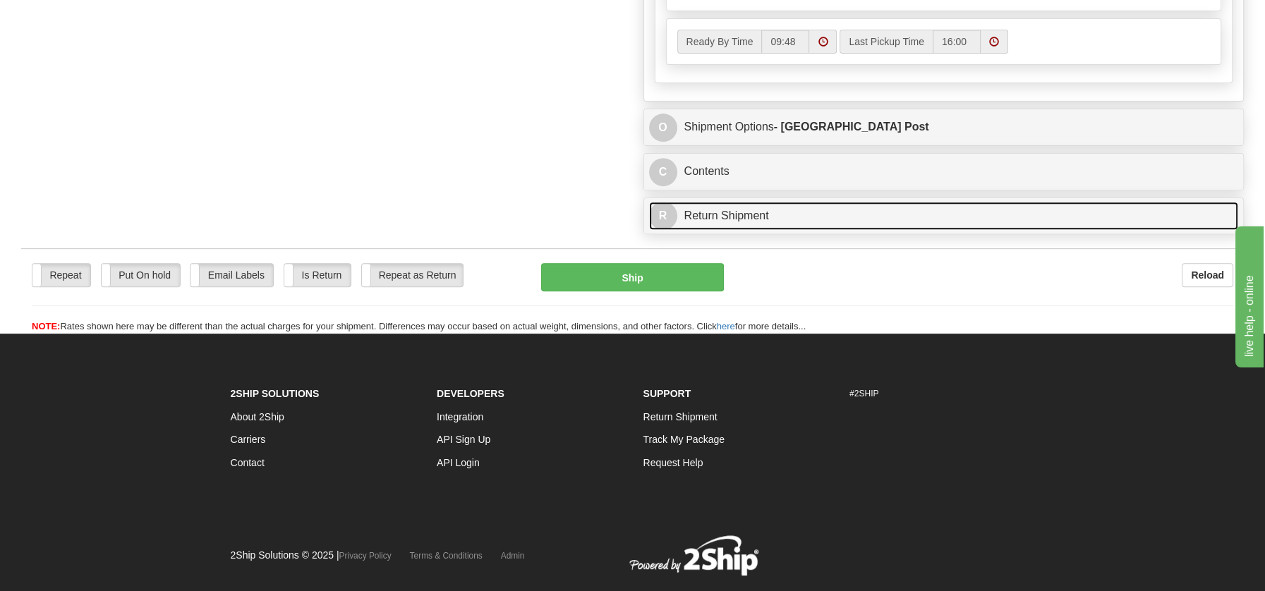
click at [741, 212] on link "R Return Shipment" at bounding box center [944, 216] width 590 height 29
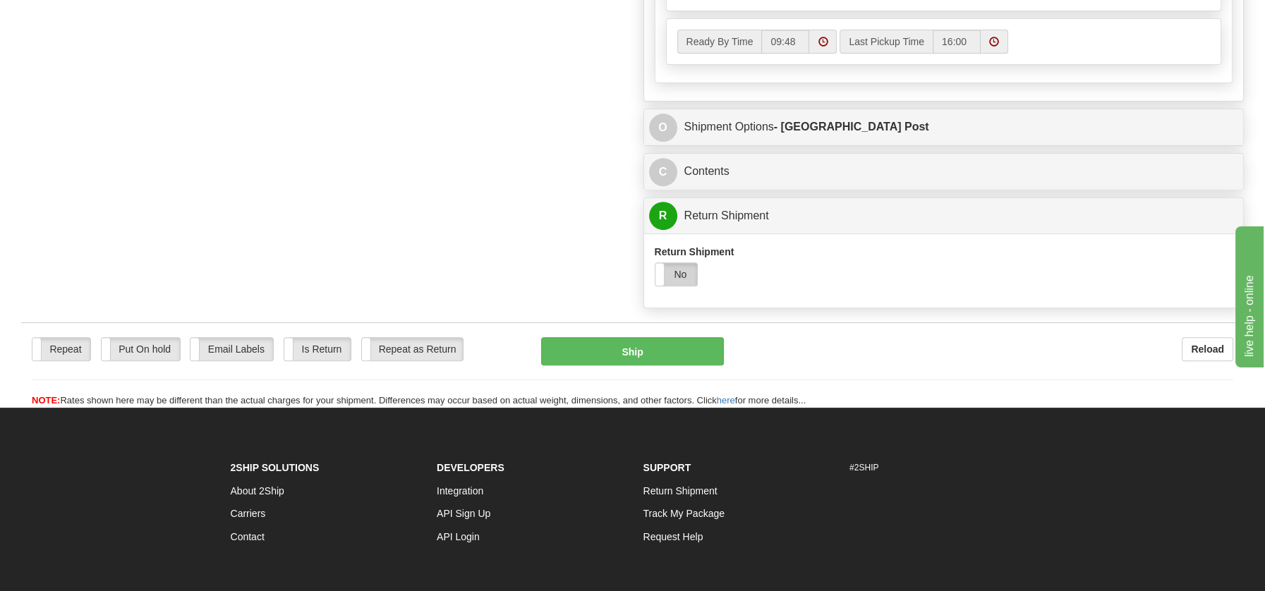
click at [683, 270] on label "No" at bounding box center [676, 274] width 42 height 23
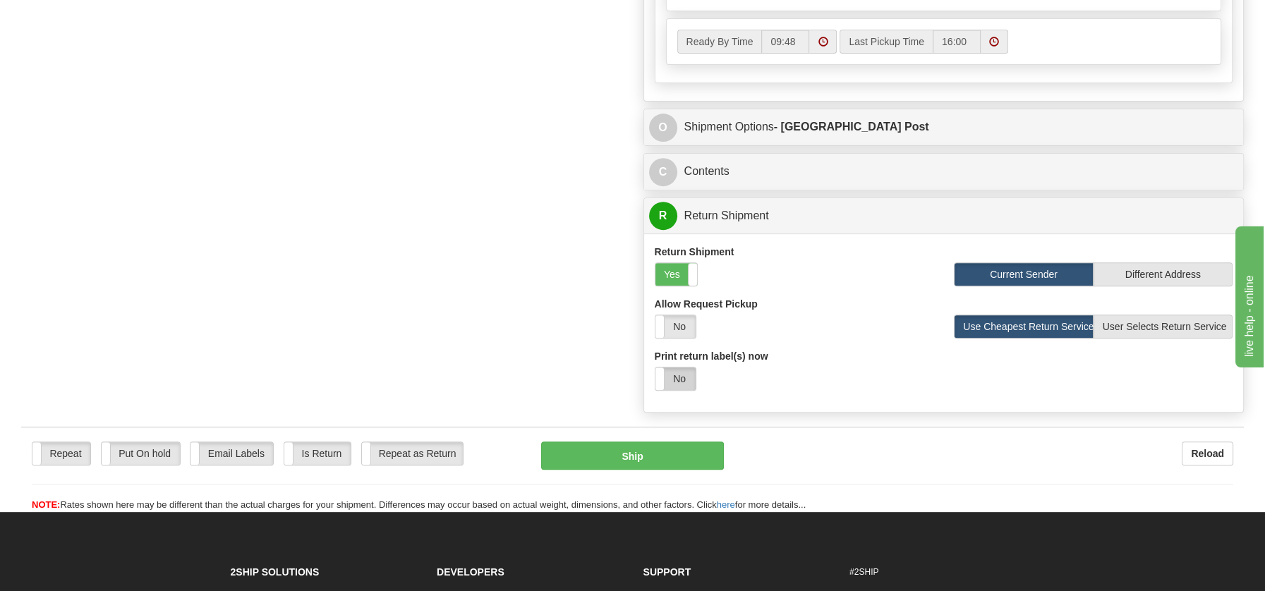
click at [671, 367] on label "No" at bounding box center [675, 378] width 40 height 23
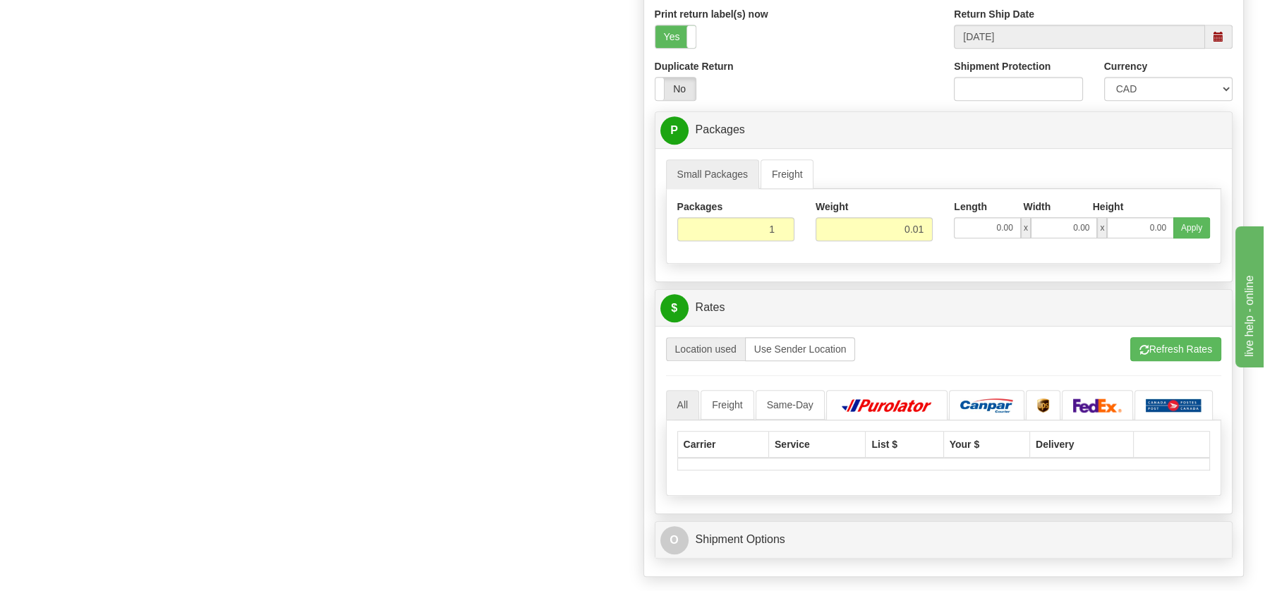
scroll to position [1275, 0]
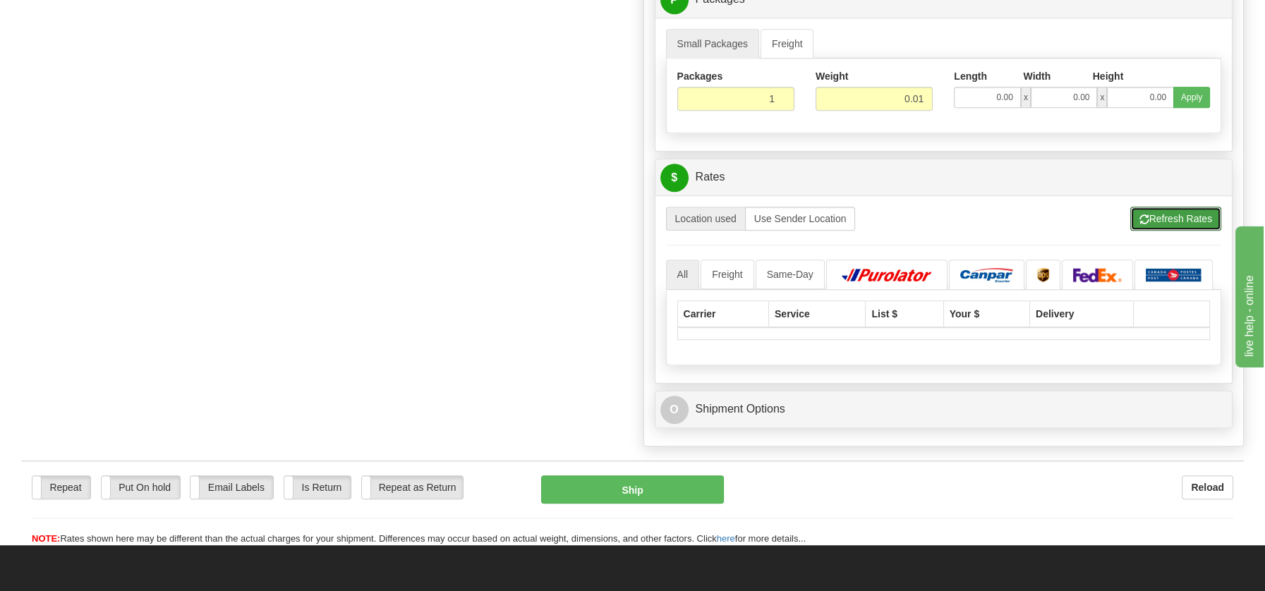
click at [1190, 212] on button "Refresh Rates" at bounding box center [1175, 219] width 91 height 24
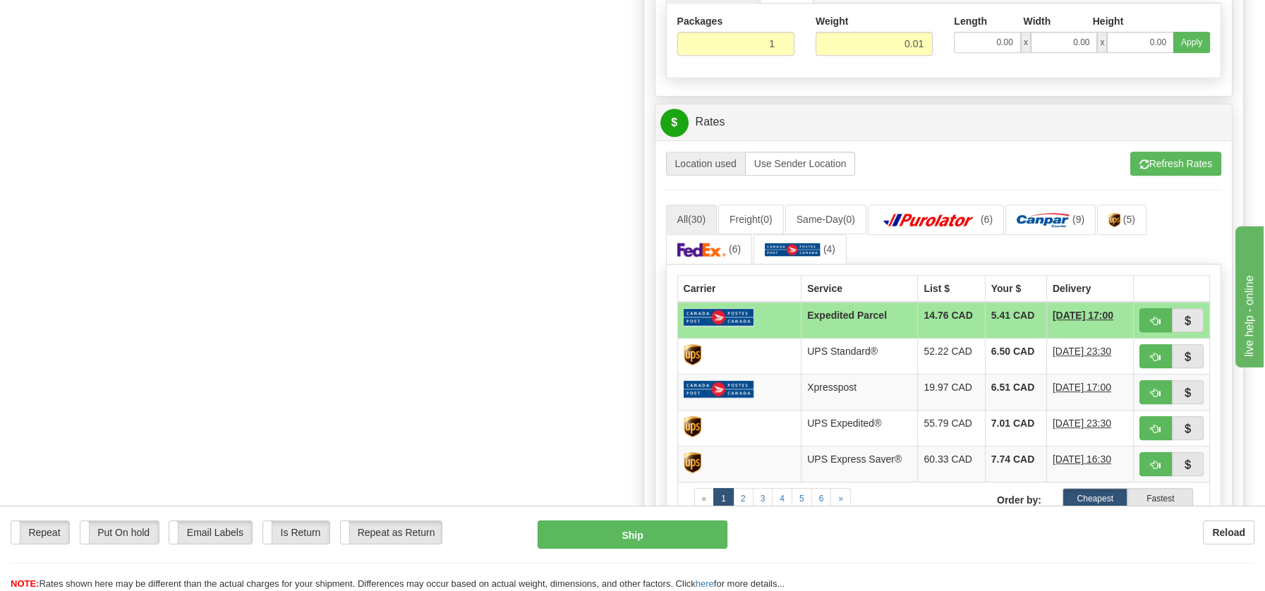
scroll to position [1334, 0]
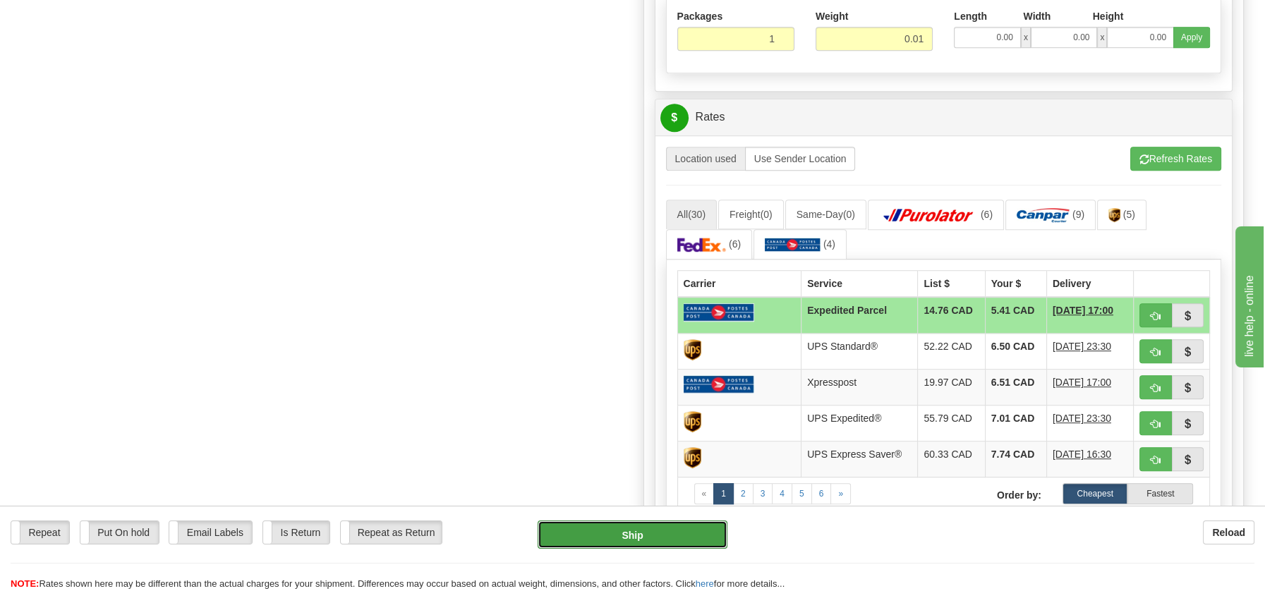
click at [616, 529] on button "Ship" at bounding box center [632, 535] width 190 height 28
type input "DOM.EP"
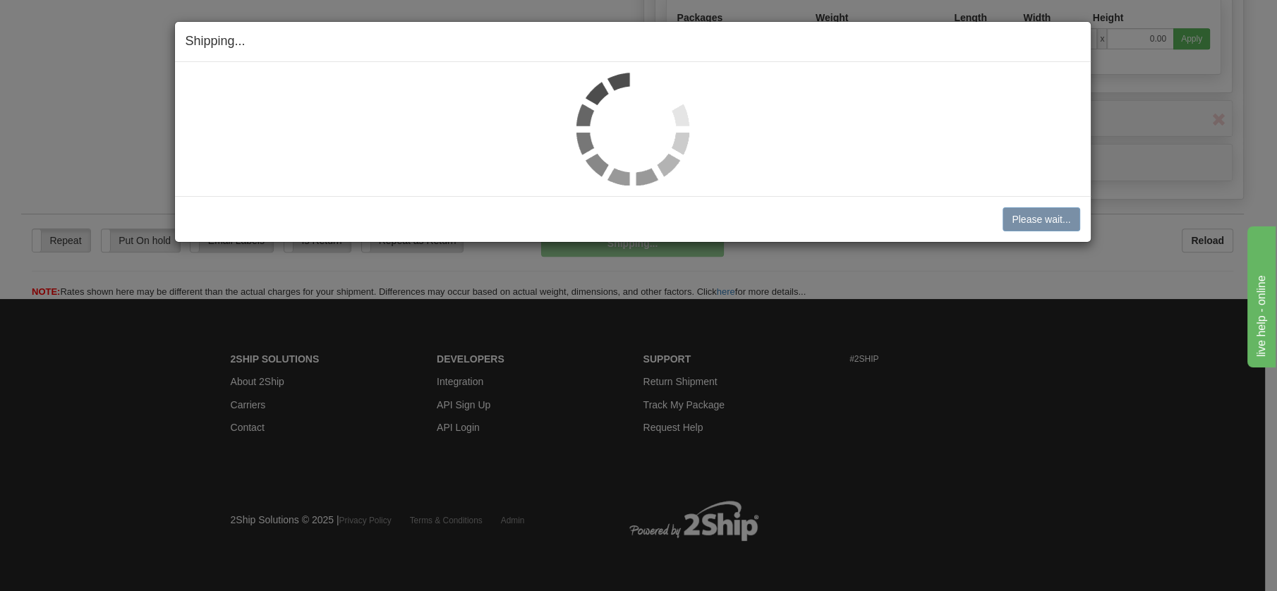
scroll to position [813, 0]
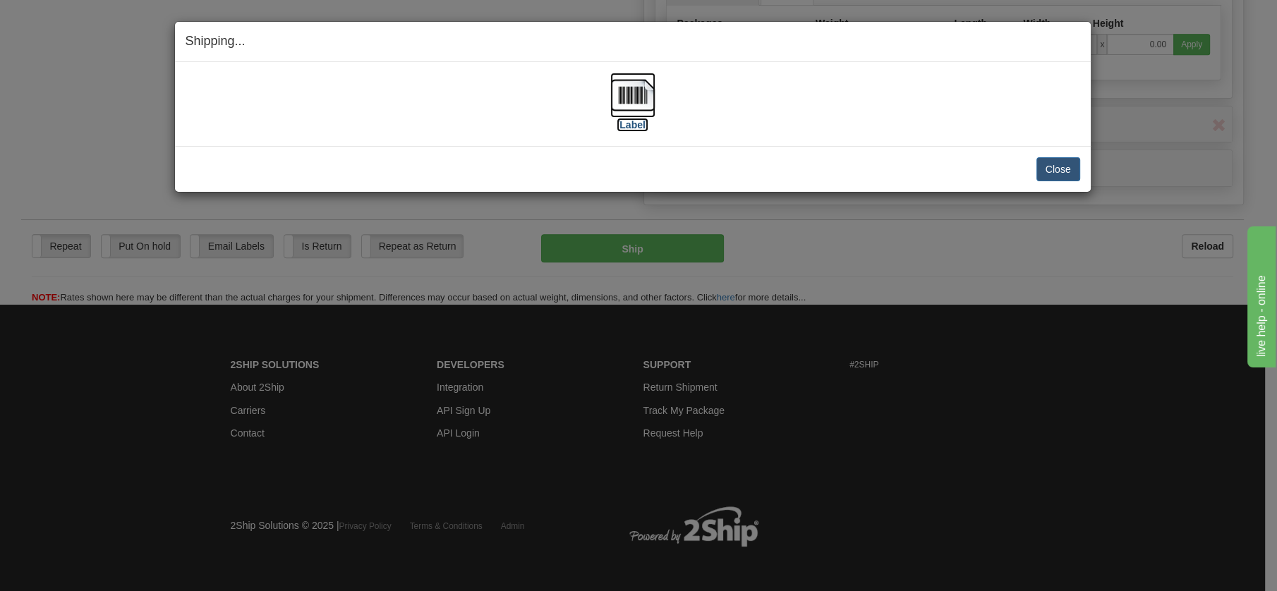
click at [629, 94] on img at bounding box center [632, 95] width 45 height 45
click at [1046, 164] on button "Close" at bounding box center [1058, 169] width 44 height 24
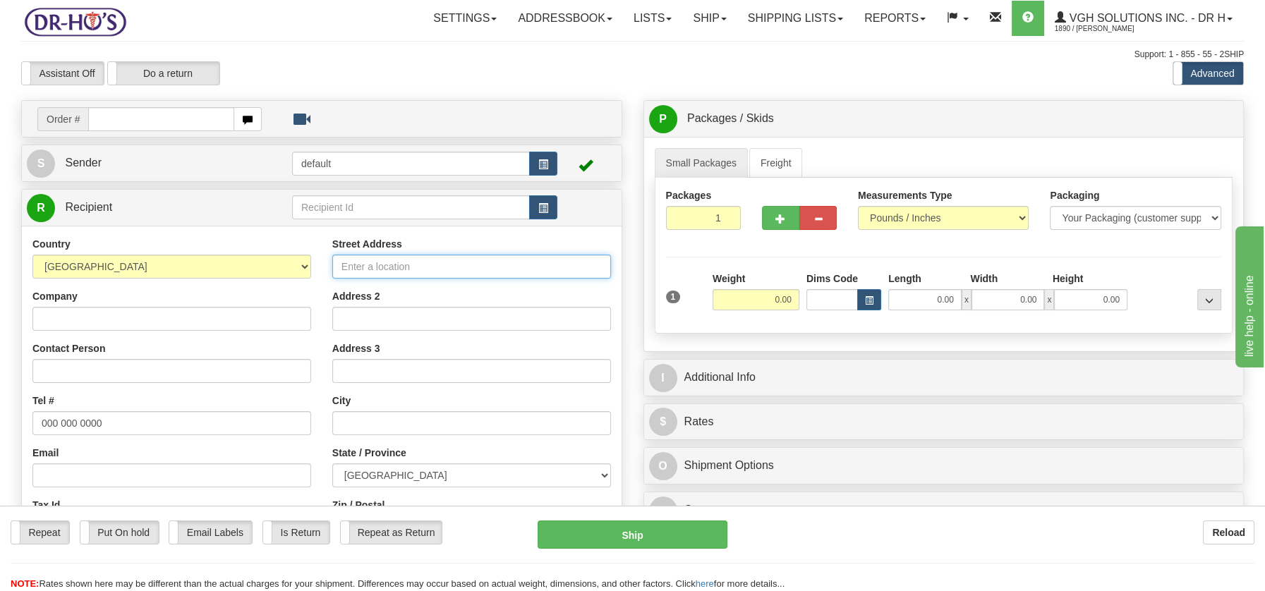
click at [353, 271] on input "Street Address" at bounding box center [471, 267] width 279 height 24
paste input "3720 Rue Labossière Trois-Rivières Quebec, G8Y5W3"
type input "3720 Rue Labossière Trois-Rivières Quebec, G8Y5W3"
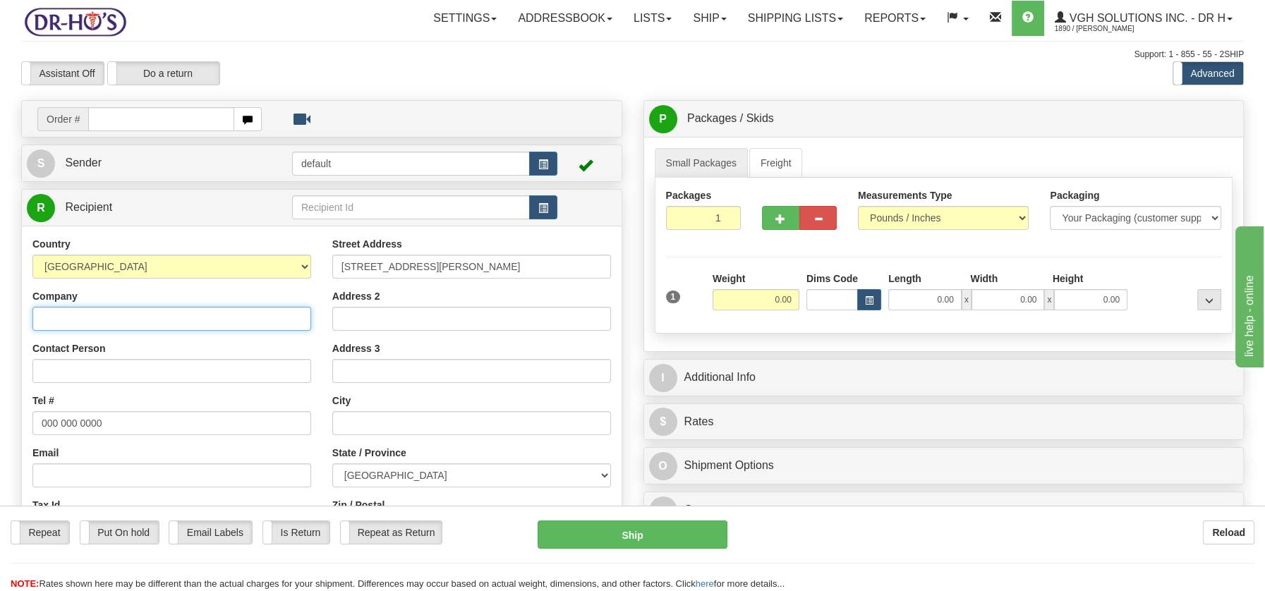
click at [99, 314] on input "Company" at bounding box center [171, 319] width 279 height 24
paste input "Jean GrandMaison"
type input "Jean GrandMaison"
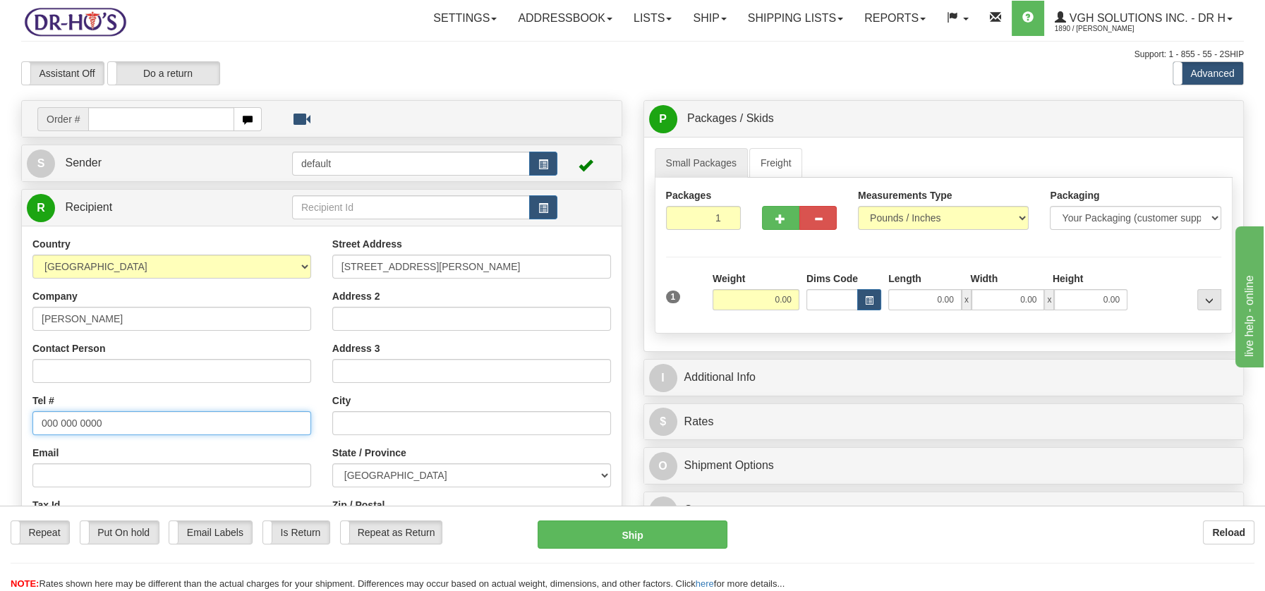
drag, startPoint x: 37, startPoint y: 420, endPoint x: 114, endPoint y: 419, distance: 76.9
click at [114, 419] on input "000 000 0000" at bounding box center [171, 423] width 279 height 24
paste input "8196903097"
type input "8196903097"
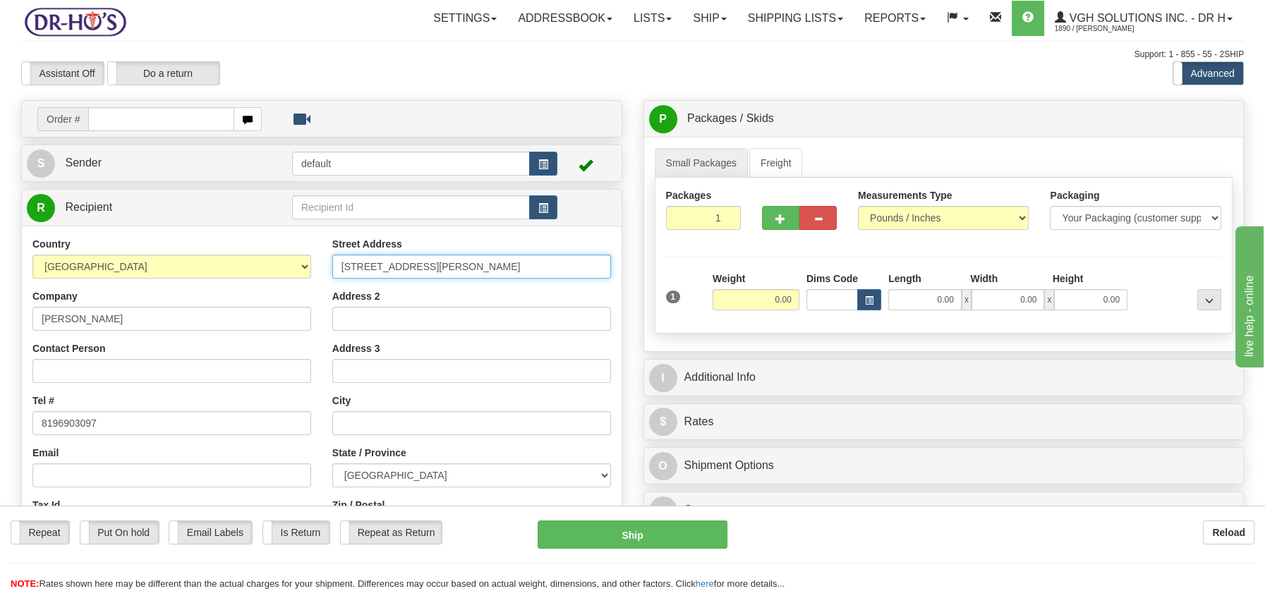
drag, startPoint x: 438, startPoint y: 264, endPoint x: 592, endPoint y: 268, distance: 154.5
click at [592, 268] on input "3720 Rue Labossière Trois-Rivières Quebec, G8Y5W3" at bounding box center [471, 267] width 279 height 24
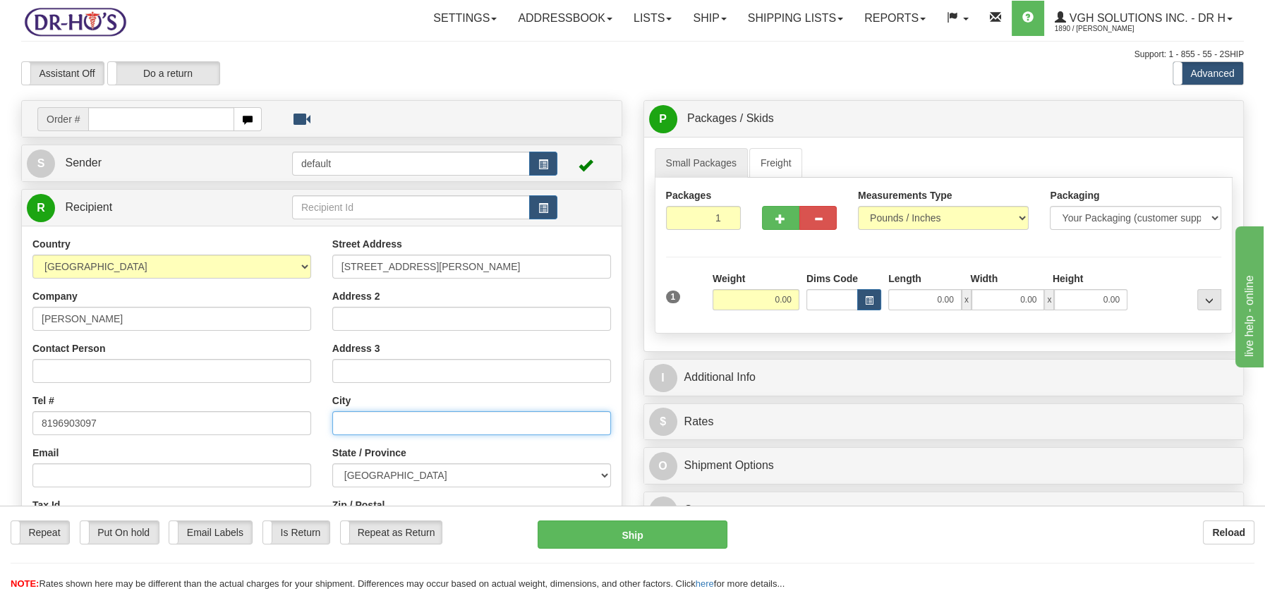
click at [425, 420] on input "text" at bounding box center [471, 423] width 279 height 24
paste input "Trois-Rivières Quebec, G8Y5W3"
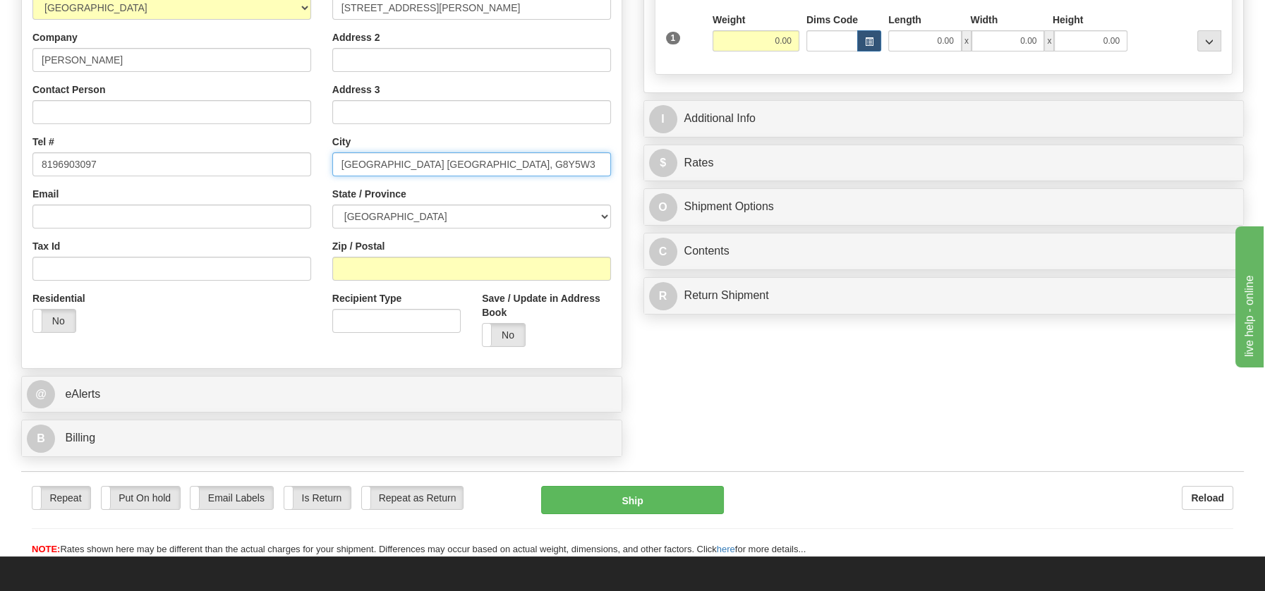
scroll to position [265, 0]
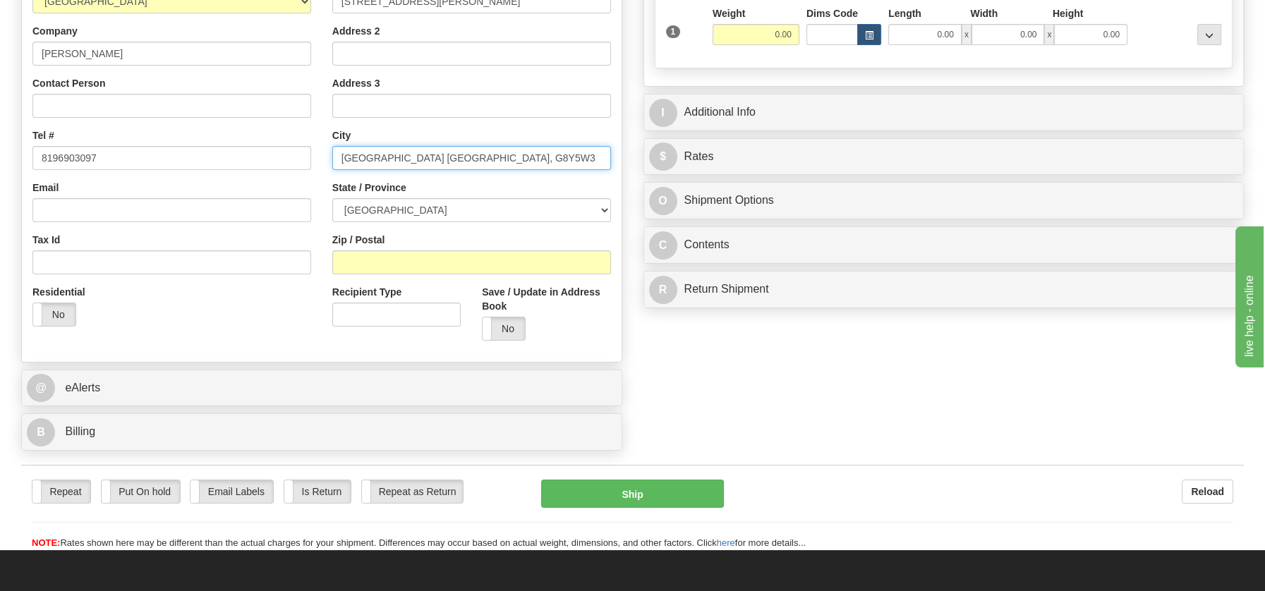
drag, startPoint x: 443, startPoint y: 154, endPoint x: 485, endPoint y: 155, distance: 42.3
click at [485, 155] on input "Trois-Rivières Quebec, G8Y5W3" at bounding box center [471, 158] width 279 height 24
drag, startPoint x: 444, startPoint y: 154, endPoint x: 497, endPoint y: 158, distance: 53.0
click at [497, 158] on input "Trois-Rivières Quebec, G8Y5W3" at bounding box center [471, 158] width 279 height 24
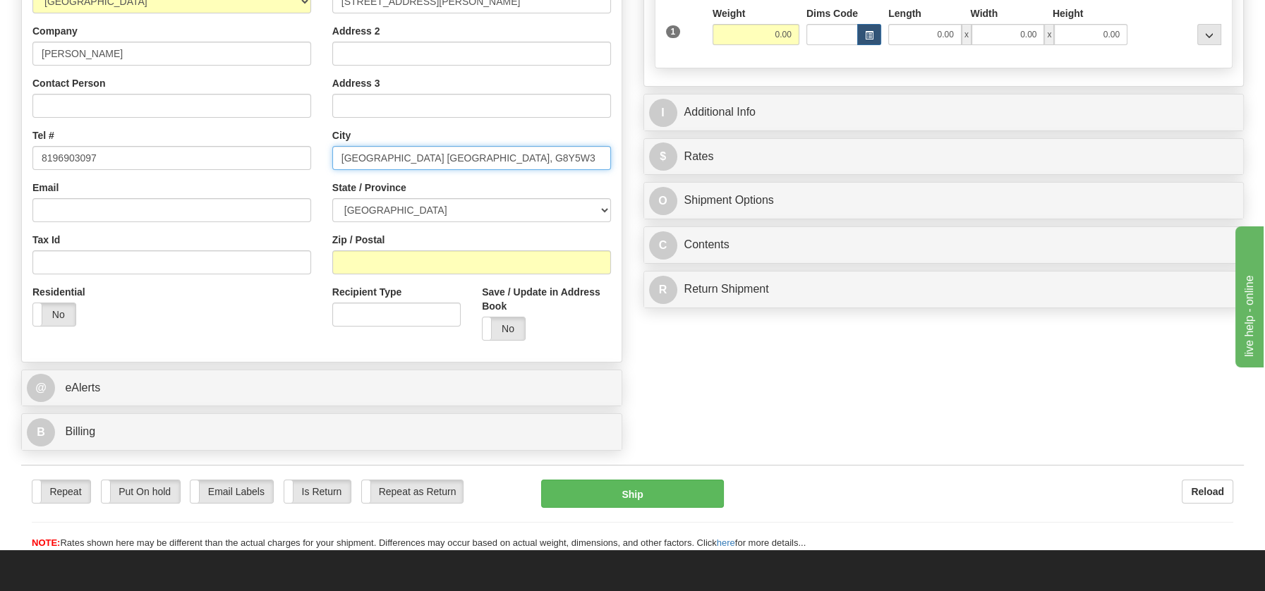
type input "Trois-Rivières Quebec, G8Y5W3"
click at [352, 262] on input "Zip / Postal" at bounding box center [471, 262] width 279 height 24
paste input "G8Y5W3"
type input "G8Y5W3"
click at [600, 211] on select "ALBERTA BRITISH COLUMBIA MANITOBA NEW BRUNSWICK NEWFOUNDLAND NOVA SCOTIA NUNAVU…" at bounding box center [471, 210] width 279 height 24
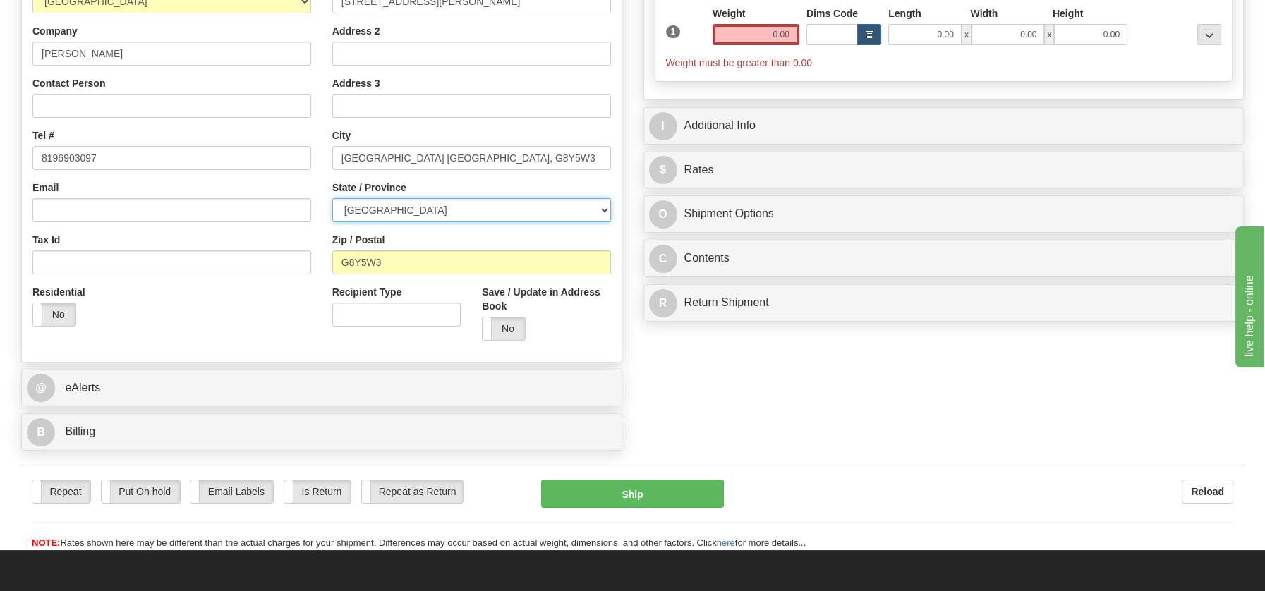
select select "QC"
click at [332, 198] on select "ALBERTA BRITISH COLUMBIA MANITOBA NEW BRUNSWICK NEWFOUNDLAND NOVA SCOTIA NUNAVU…" at bounding box center [471, 210] width 279 height 24
drag, startPoint x: 406, startPoint y: 154, endPoint x: 513, endPoint y: 154, distance: 107.2
click at [513, 154] on input "Trois-Rivières Quebec, G8Y5W3" at bounding box center [471, 158] width 279 height 24
type input "Trois-Rivières"
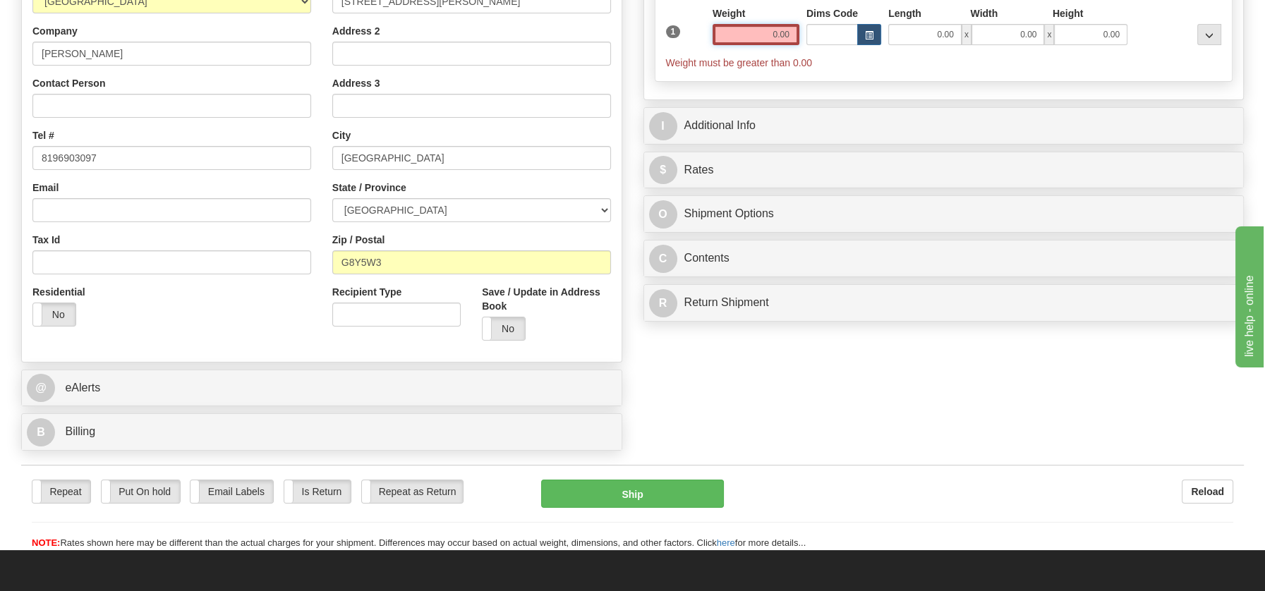
drag, startPoint x: 758, startPoint y: 34, endPoint x: 837, endPoint y: 48, distance: 80.2
click at [837, 48] on div "1 Weight 0.00 Dims Code 0.00" at bounding box center [943, 37] width 563 height 63
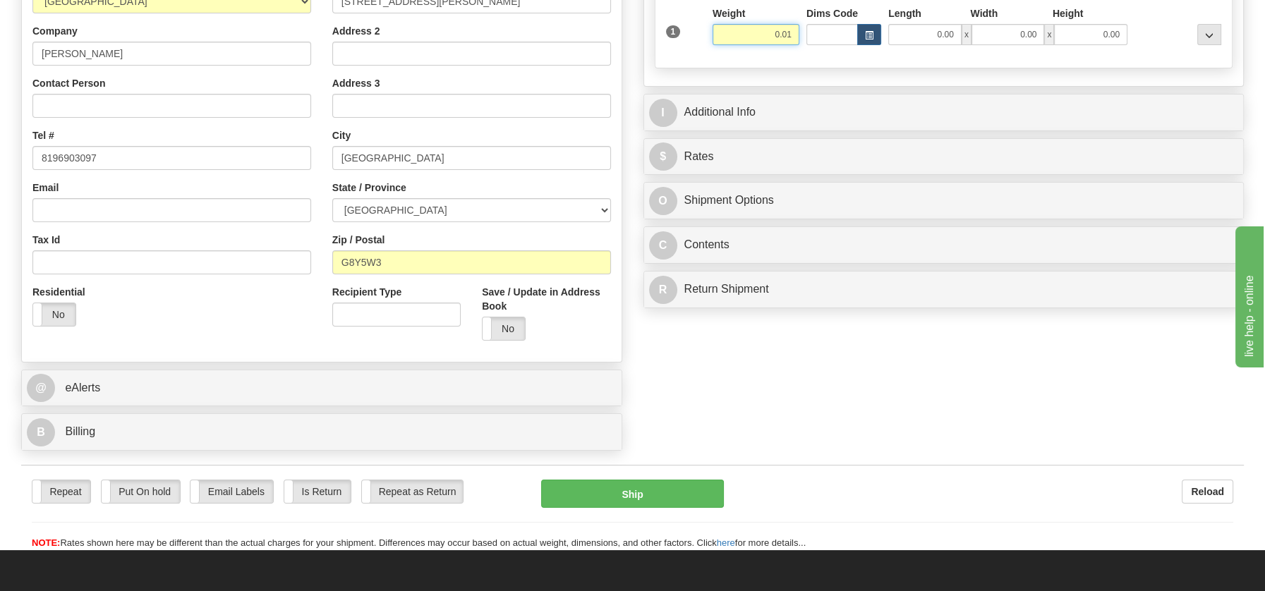
type input "0.01"
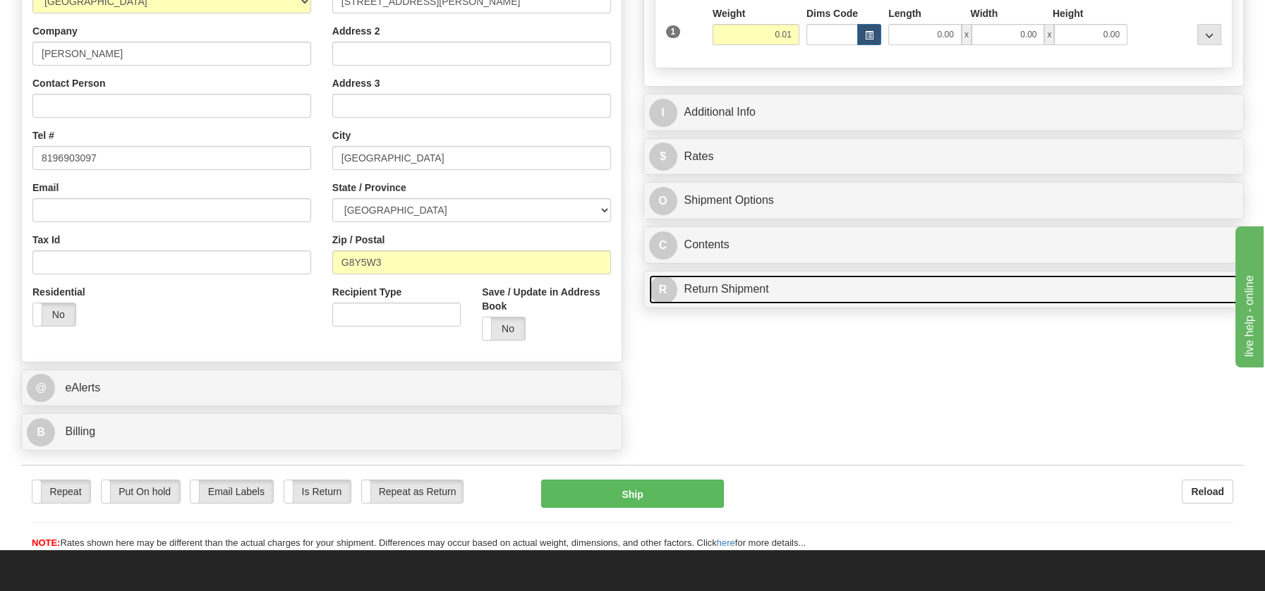
click at [729, 291] on link "R Return Shipment" at bounding box center [944, 289] width 590 height 29
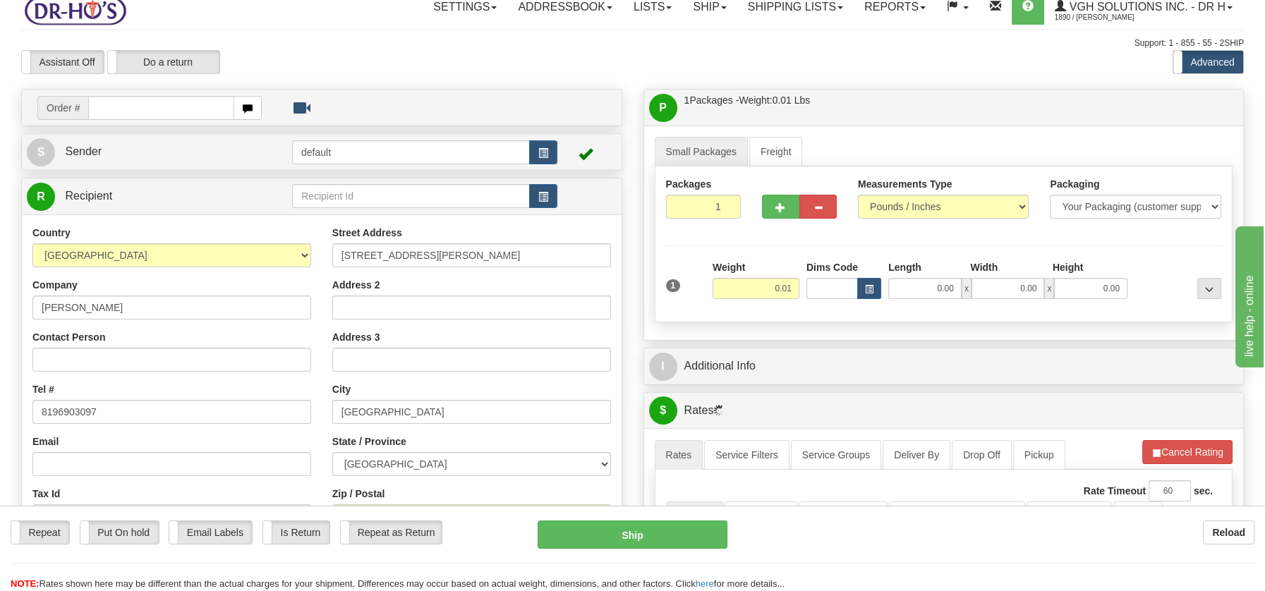
scroll to position [10, 0]
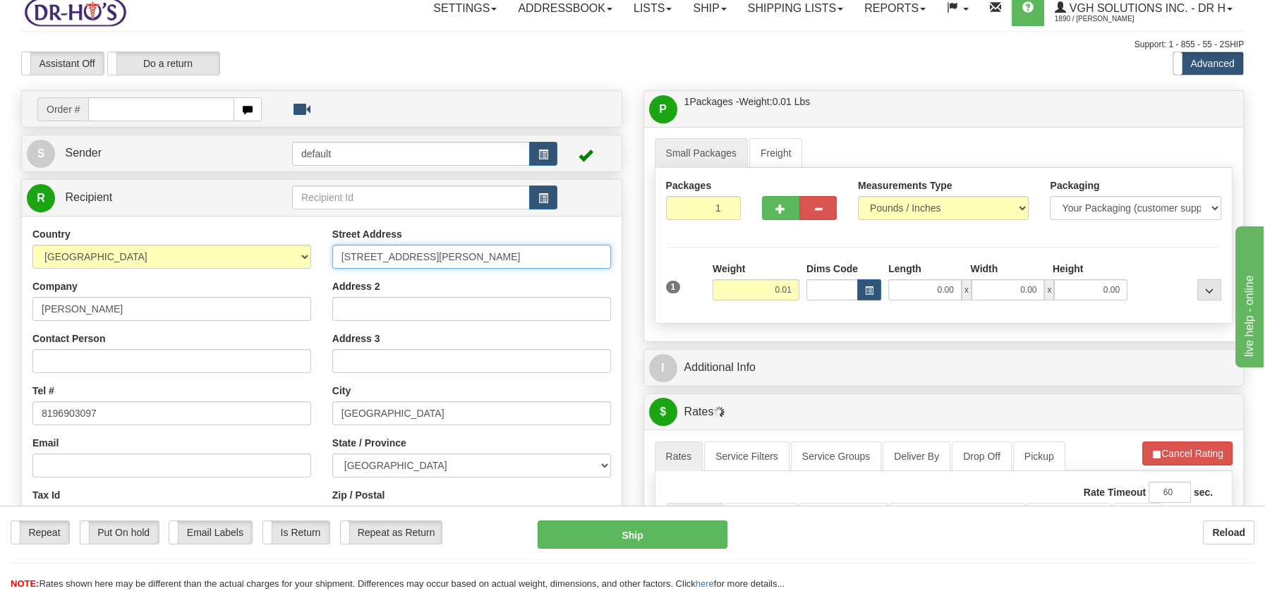
drag, startPoint x: 436, startPoint y: 253, endPoint x: 640, endPoint y: 255, distance: 203.8
click at [640, 90] on div "Create a label for the return Create Pickup Without Label Order # S" at bounding box center [633, 90] width 1244 height 0
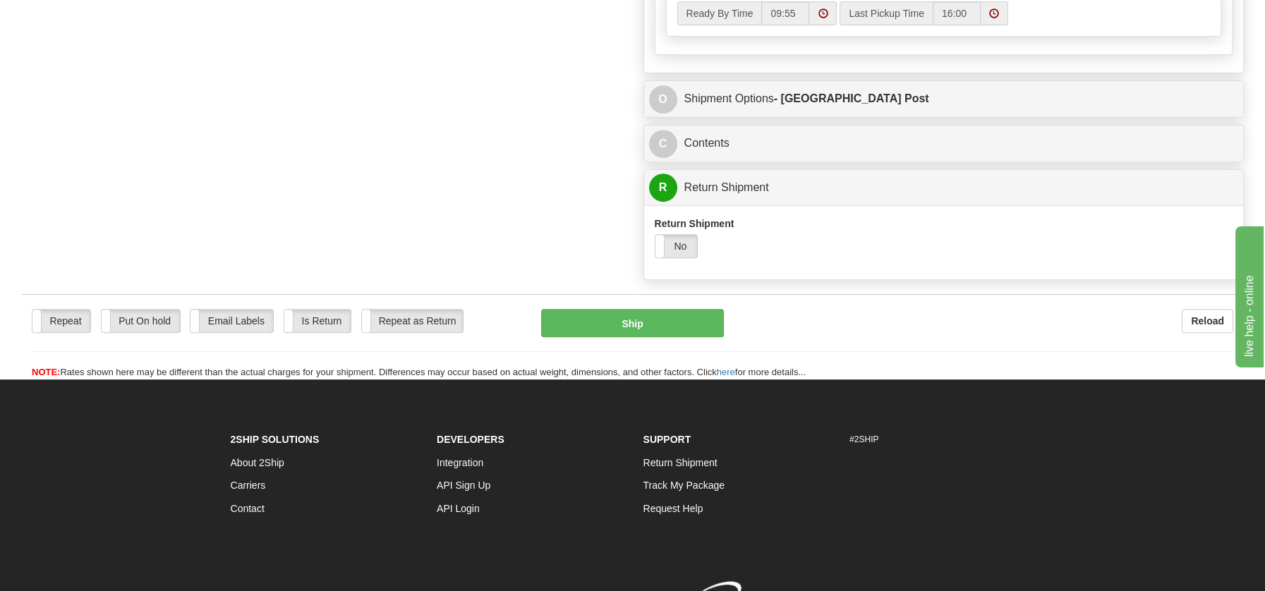
scroll to position [899, 0]
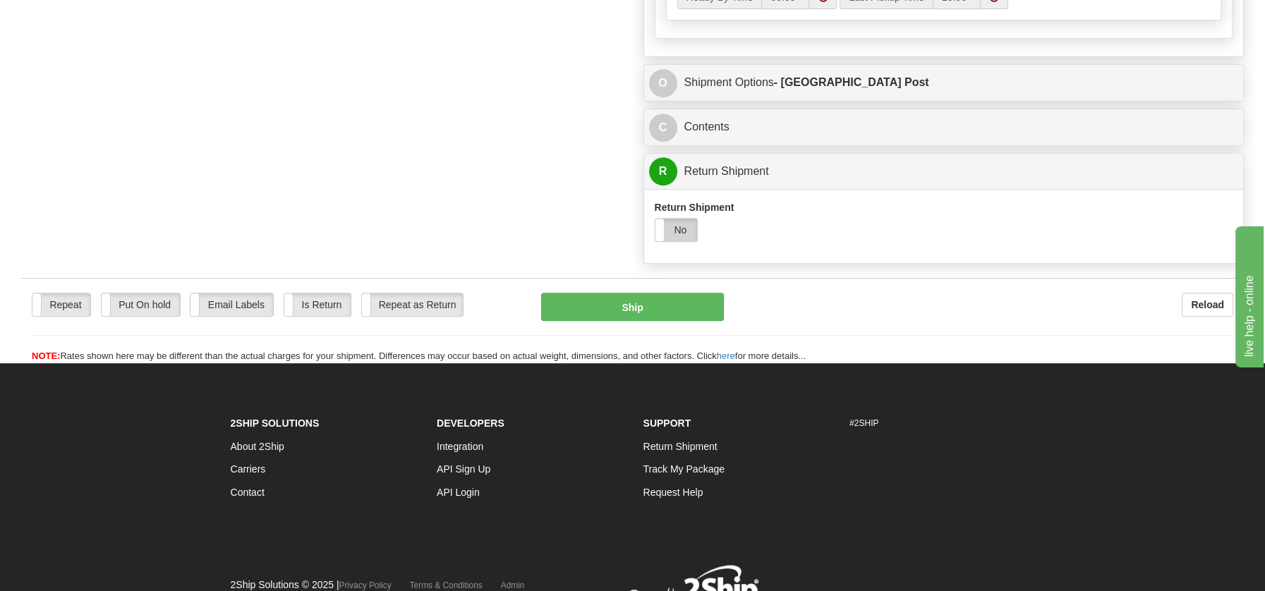
type input "3720 Rue Labossière"
click at [671, 219] on label "No" at bounding box center [676, 230] width 42 height 23
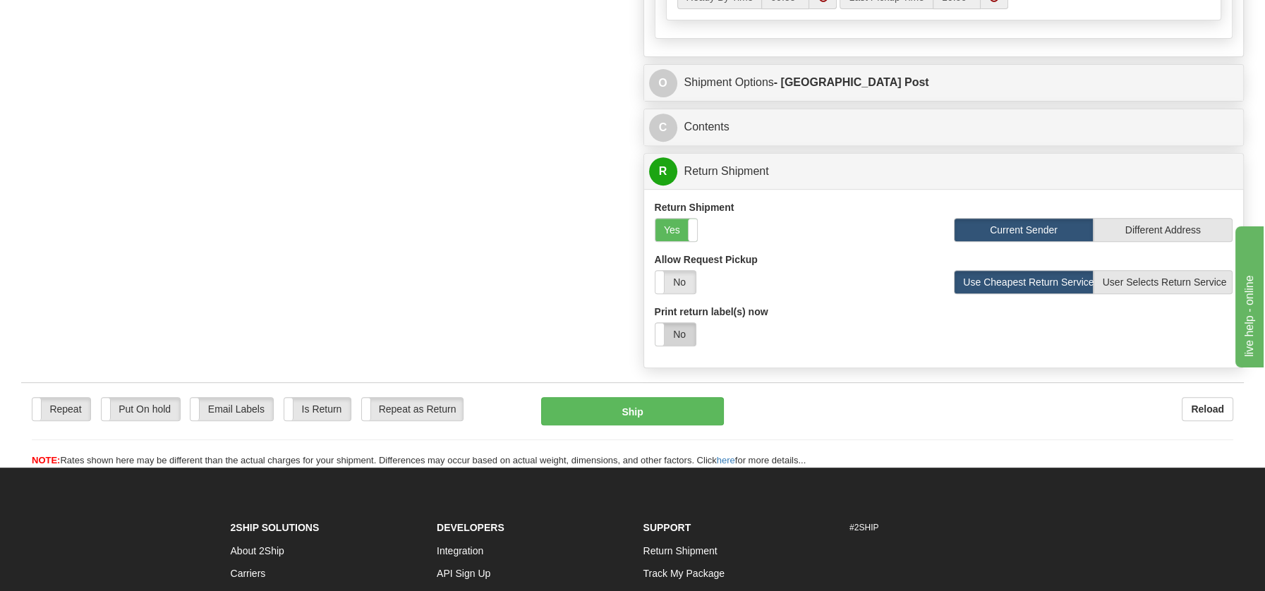
click at [679, 330] on label "No" at bounding box center [675, 334] width 40 height 23
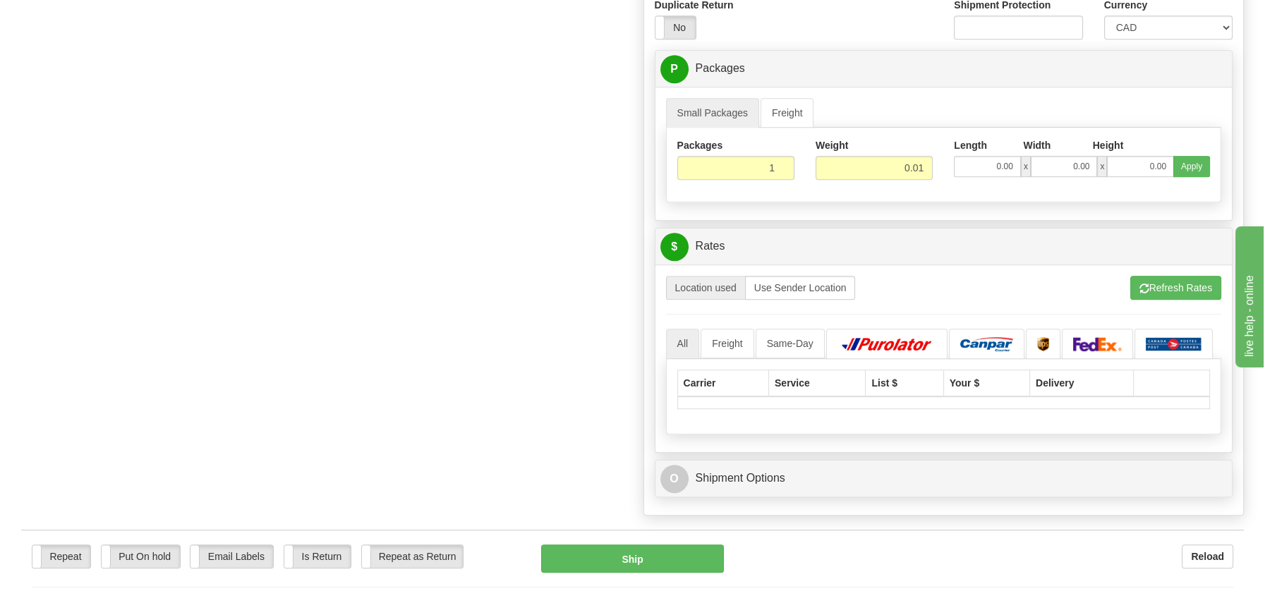
scroll to position [1267, 0]
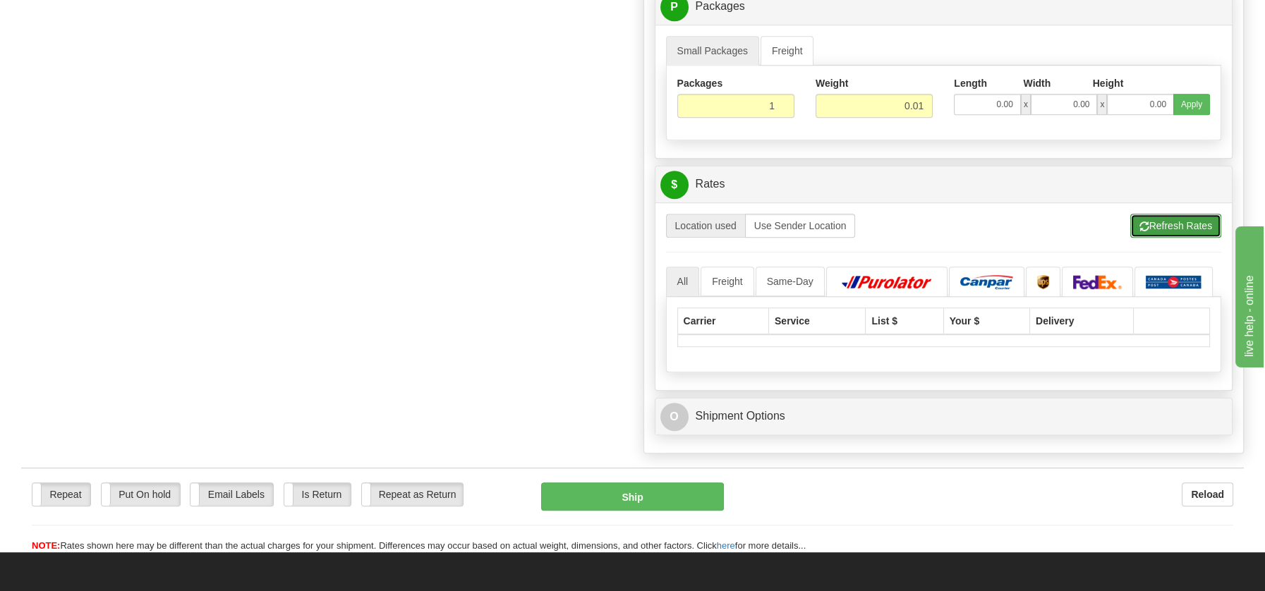
click at [1185, 220] on button "Refresh Rates" at bounding box center [1175, 226] width 91 height 24
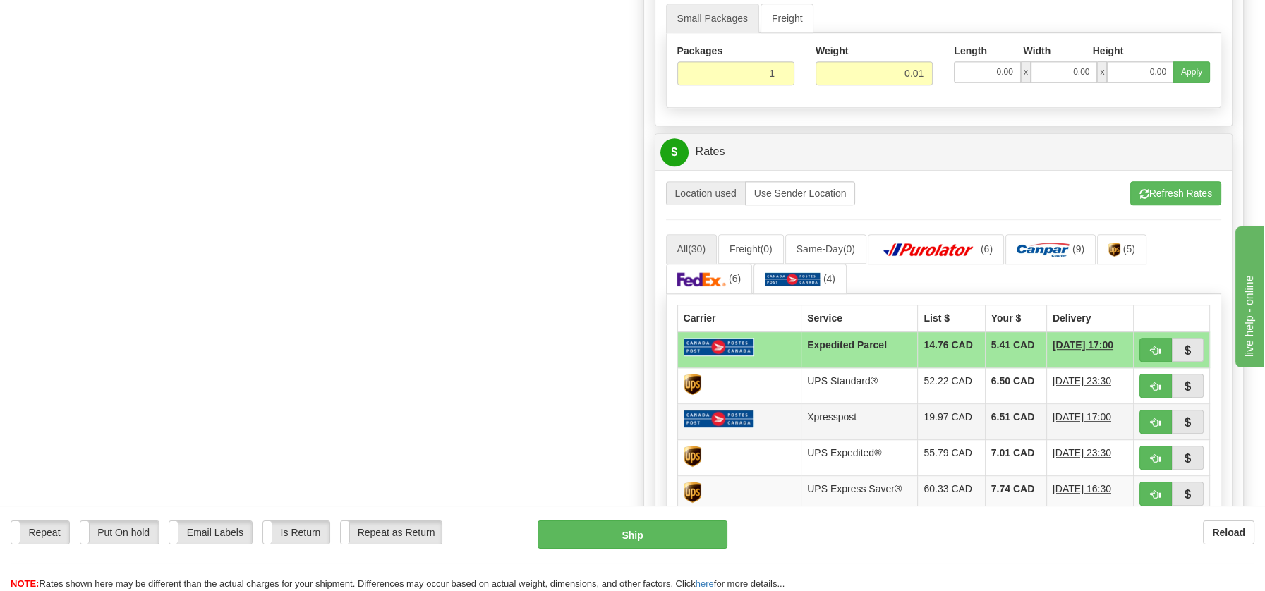
scroll to position [1319, 0]
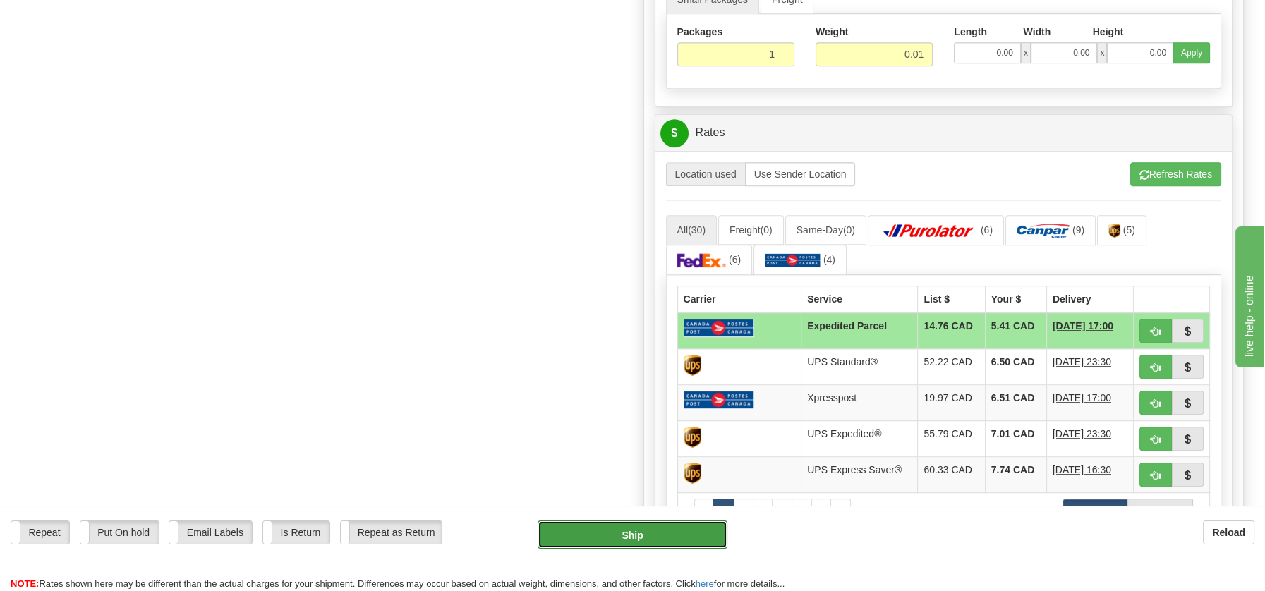
click at [645, 547] on button "Ship" at bounding box center [632, 535] width 190 height 28
type input "DOM.EP"
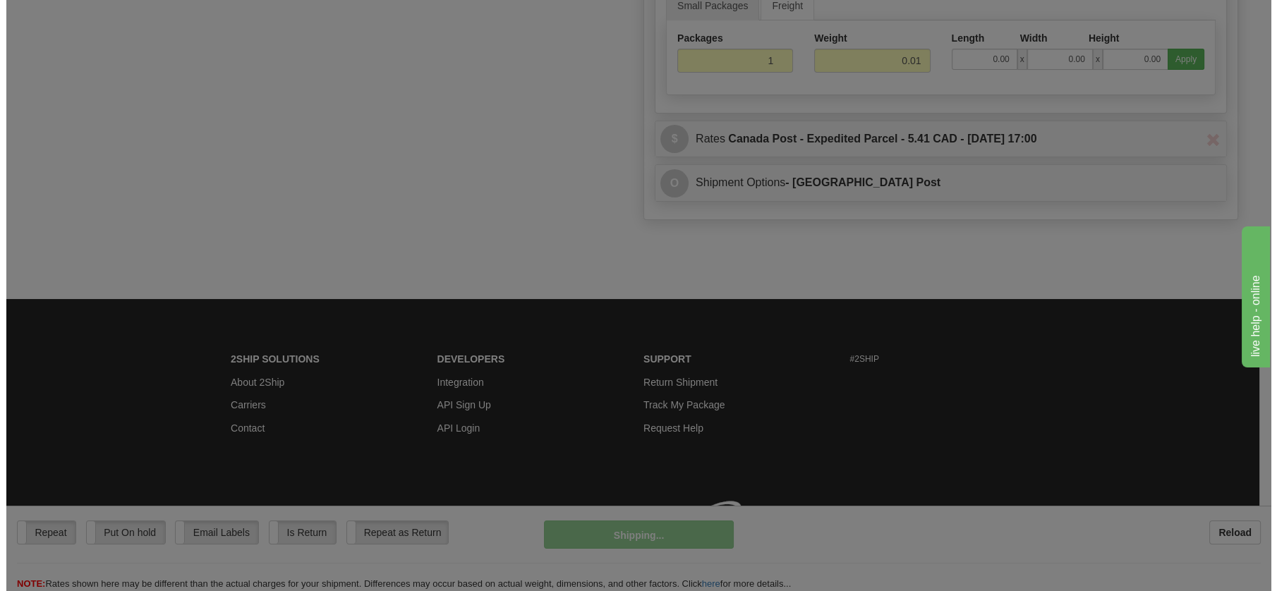
scroll to position [807, 0]
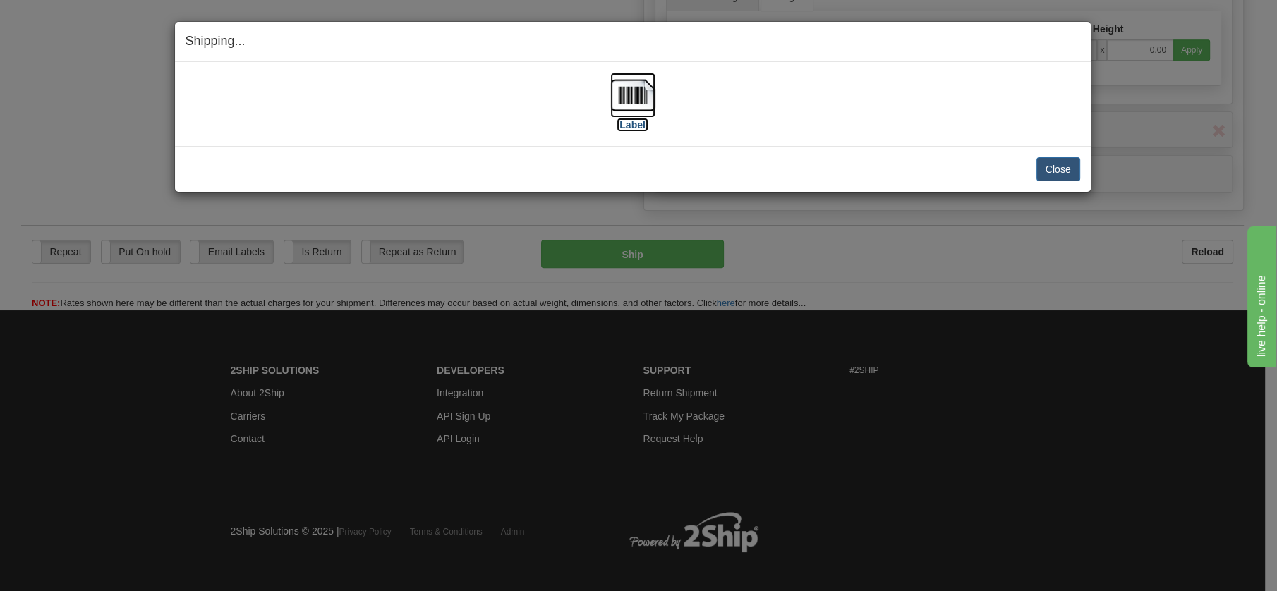
click at [637, 92] on img at bounding box center [632, 95] width 45 height 45
click at [1049, 159] on button "Close" at bounding box center [1058, 169] width 44 height 24
